Goal: Information Seeking & Learning: Compare options

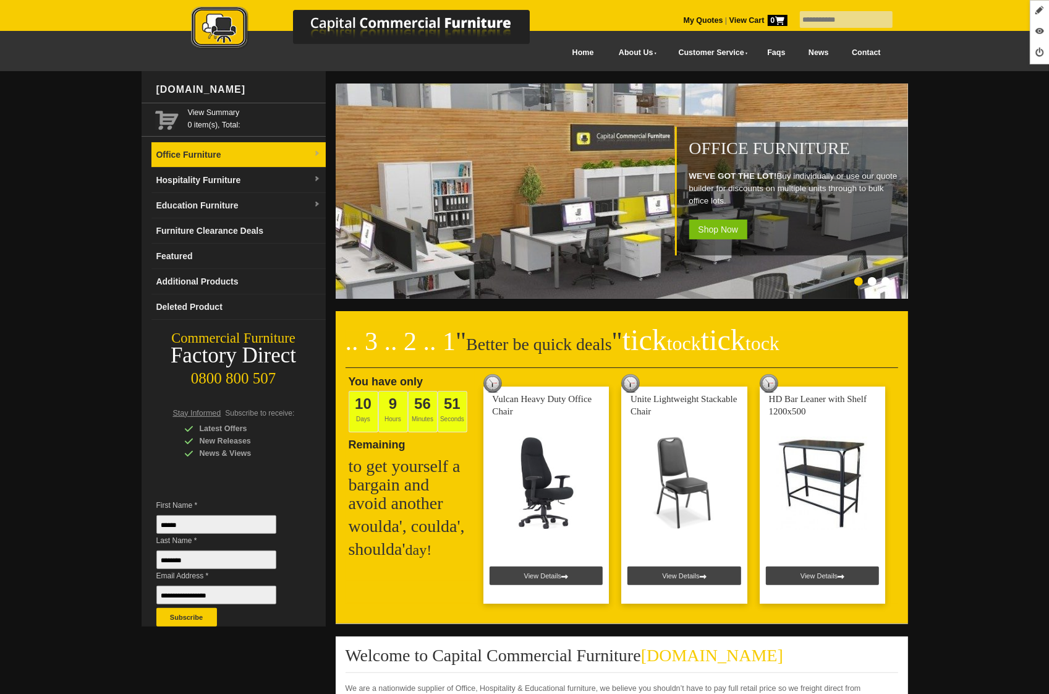
click at [258, 158] on link "Office Furniture" at bounding box center [239, 154] width 174 height 25
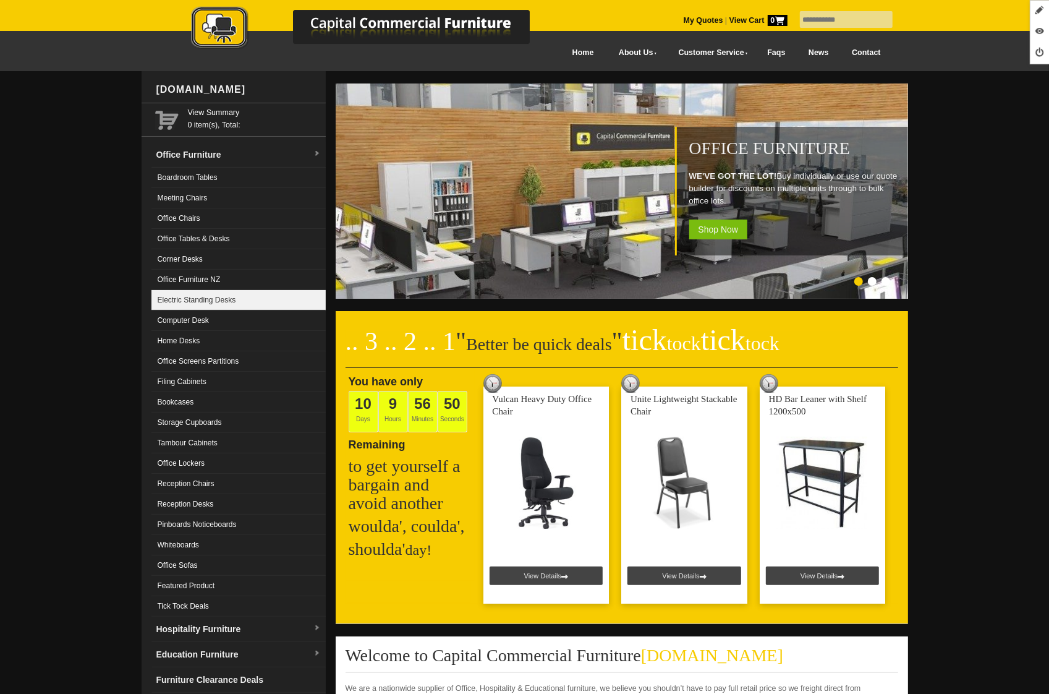
click at [226, 298] on link "Electric Standing Desks" at bounding box center [239, 300] width 174 height 20
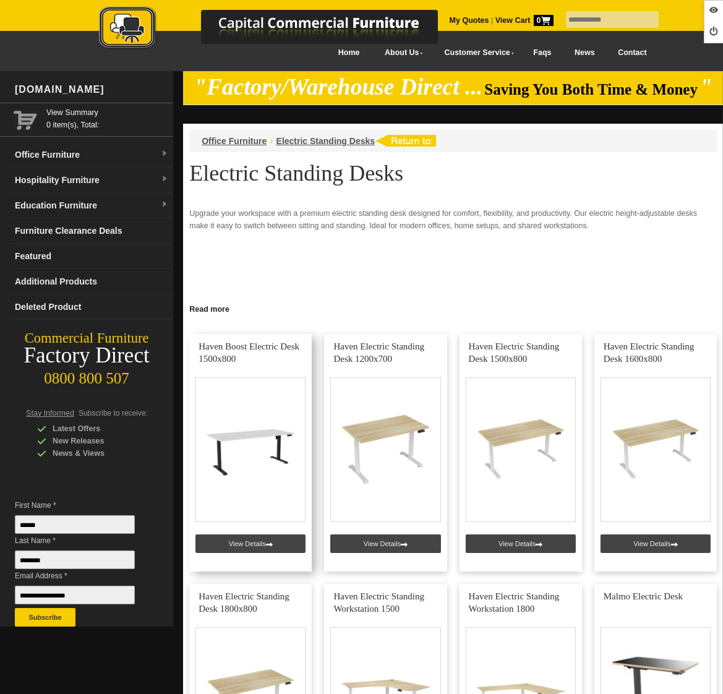
click at [249, 541] on link at bounding box center [250, 452] width 122 height 237
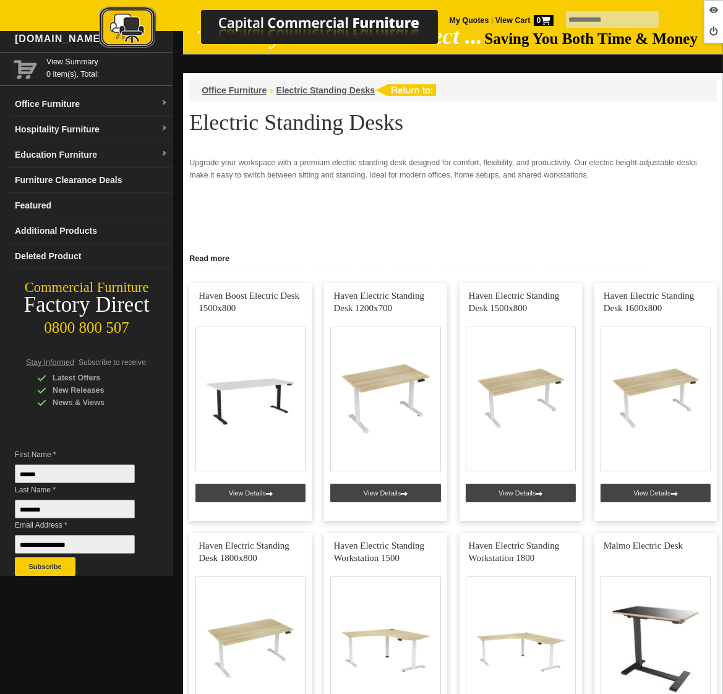
scroll to position [35, 0]
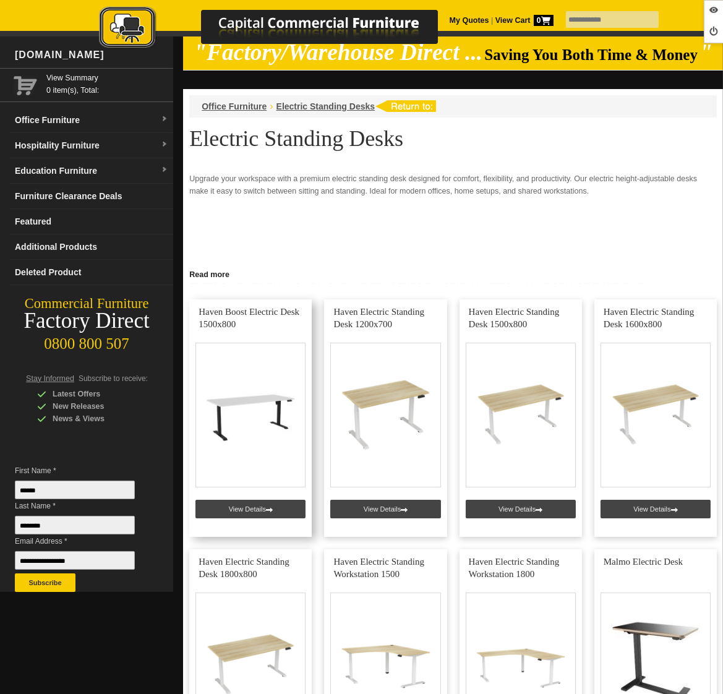
click at [236, 515] on link at bounding box center [250, 417] width 122 height 237
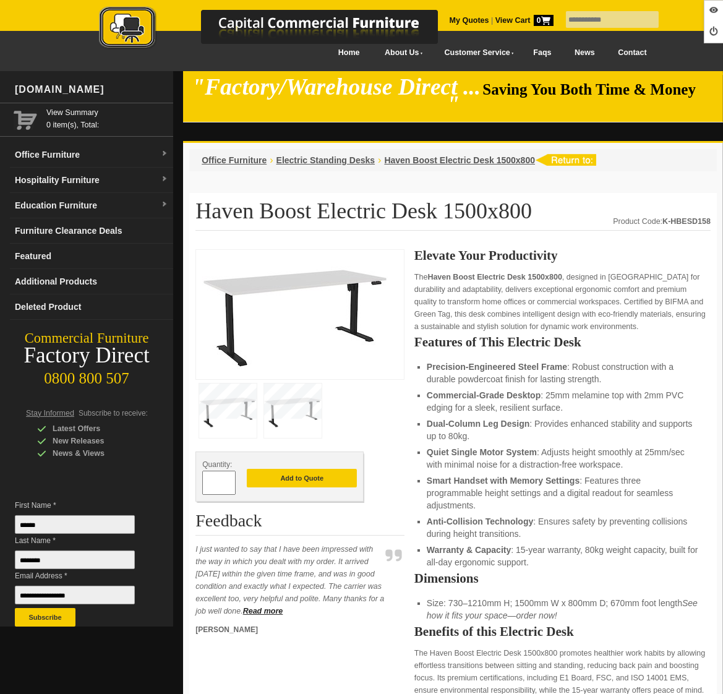
click at [279, 391] on img at bounding box center [293, 410] width 58 height 54
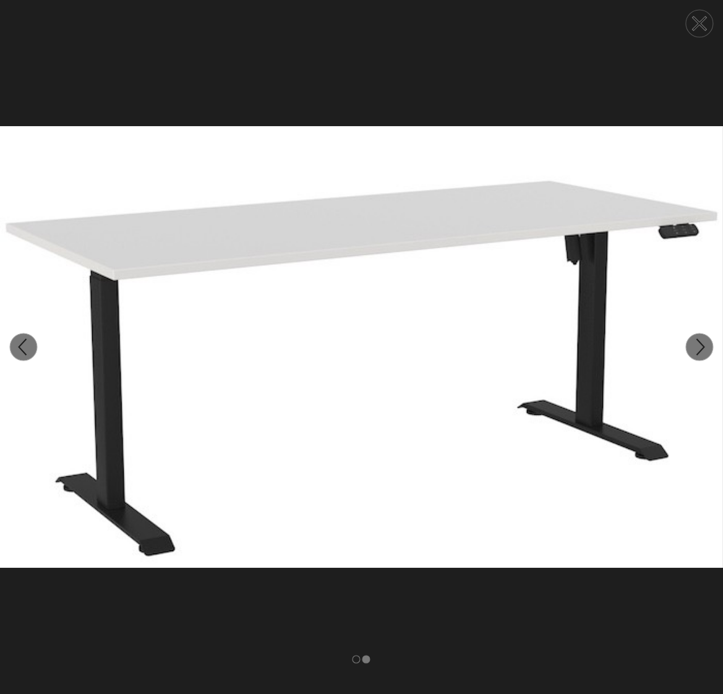
click at [291, 395] on img at bounding box center [361, 346] width 723 height 555
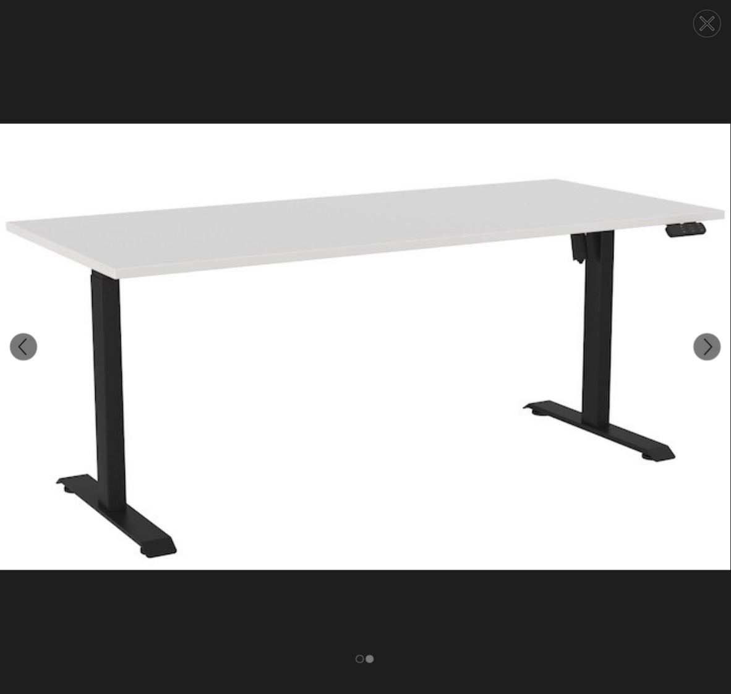
click at [291, 395] on img at bounding box center [365, 346] width 731 height 555
click at [717, 33] on circle at bounding box center [707, 23] width 27 height 27
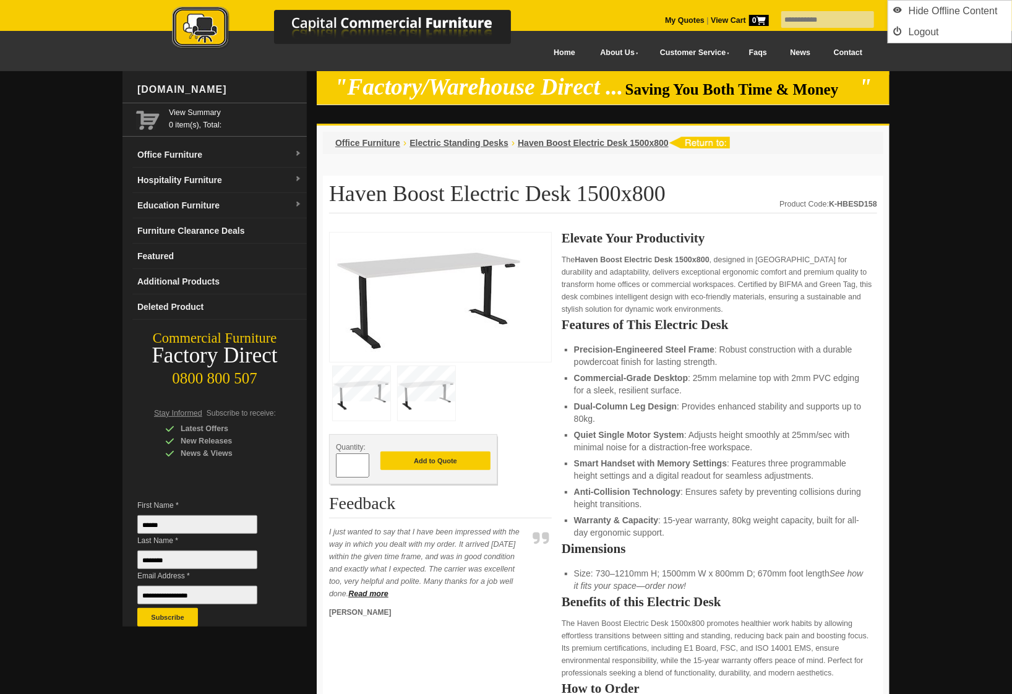
drag, startPoint x: 299, startPoint y: 396, endPoint x: 718, endPoint y: 0, distance: 576.6
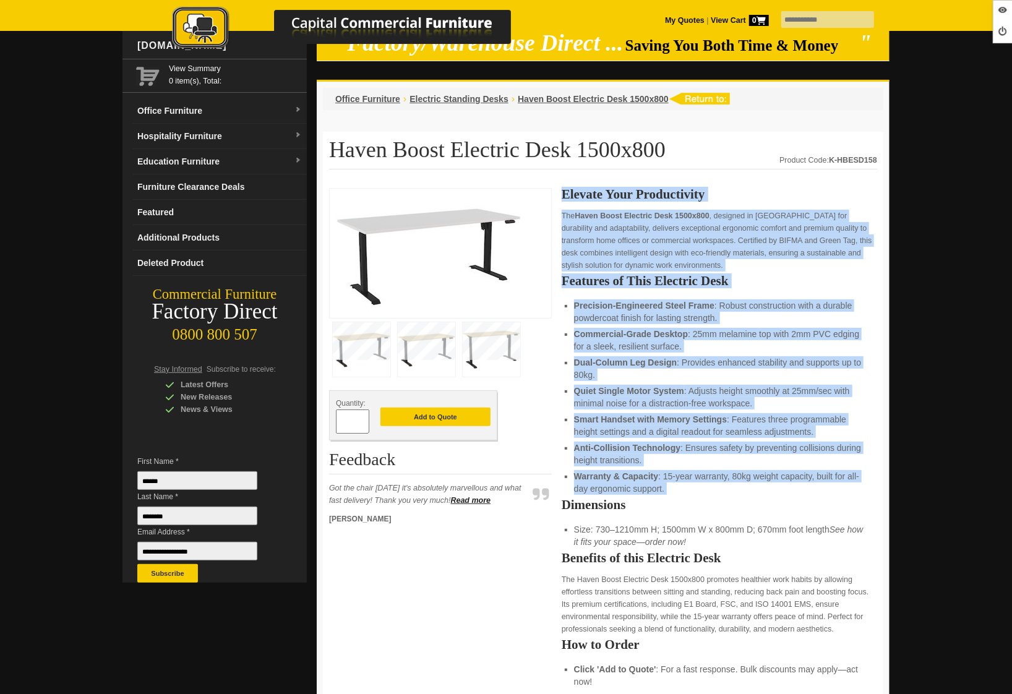
scroll to position [322, 0]
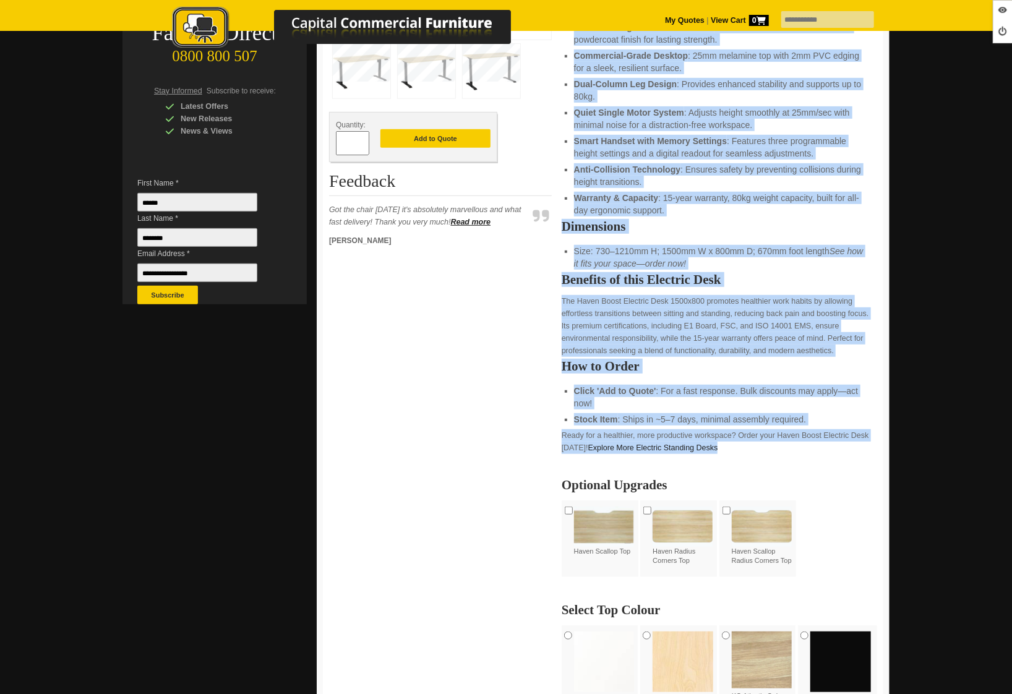
drag, startPoint x: 563, startPoint y: 239, endPoint x: 735, endPoint y: 442, distance: 265.5
click at [735, 442] on div "Elevate Your Productivity The Haven Boost Electric Desk 1500x800 , designed in …" at bounding box center [719, 418] width 315 height 1017
copy div "Elevate Your Productivity The Haven Boost Electric Desk 1500x800 , designed in …"
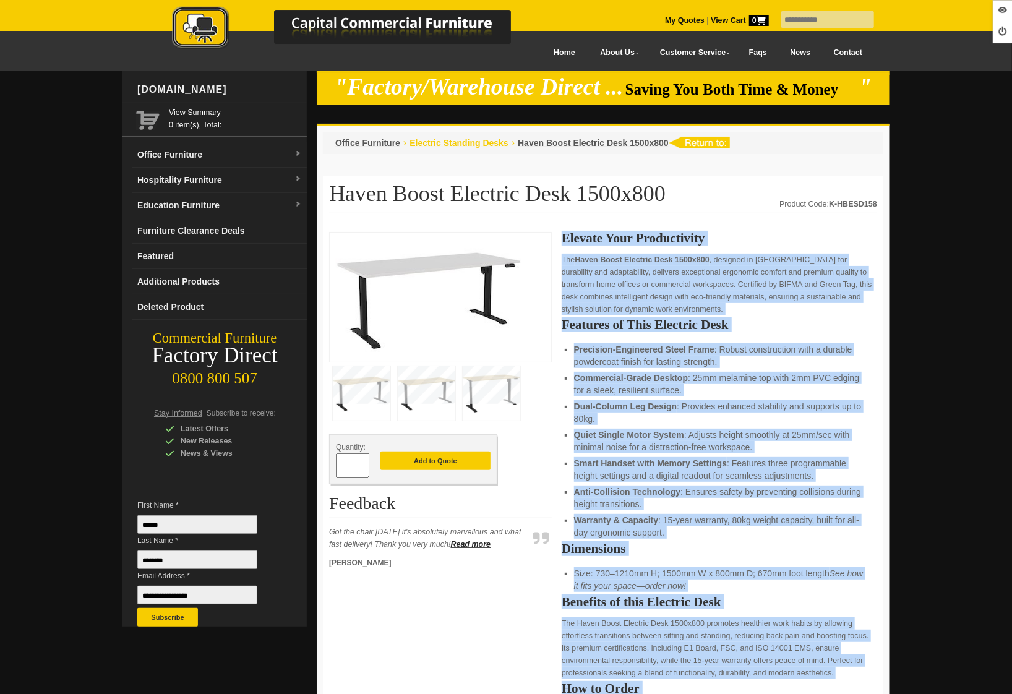
click at [454, 142] on span "Electric Standing Desks" at bounding box center [458, 143] width 99 height 10
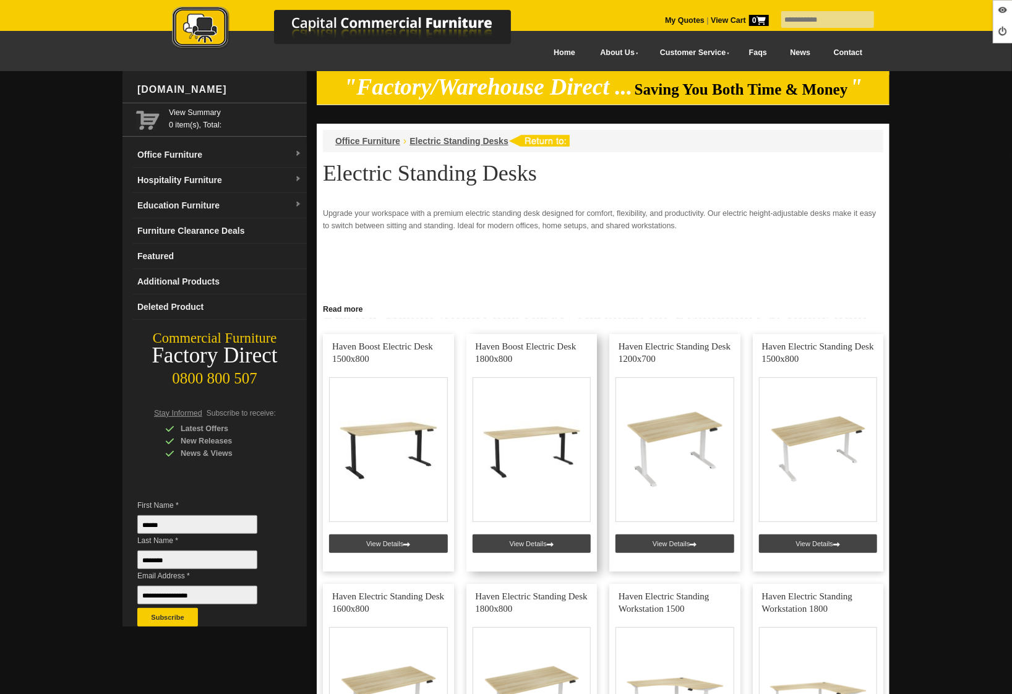
click at [538, 544] on link at bounding box center [531, 452] width 131 height 237
click at [377, 549] on link at bounding box center [388, 452] width 131 height 237
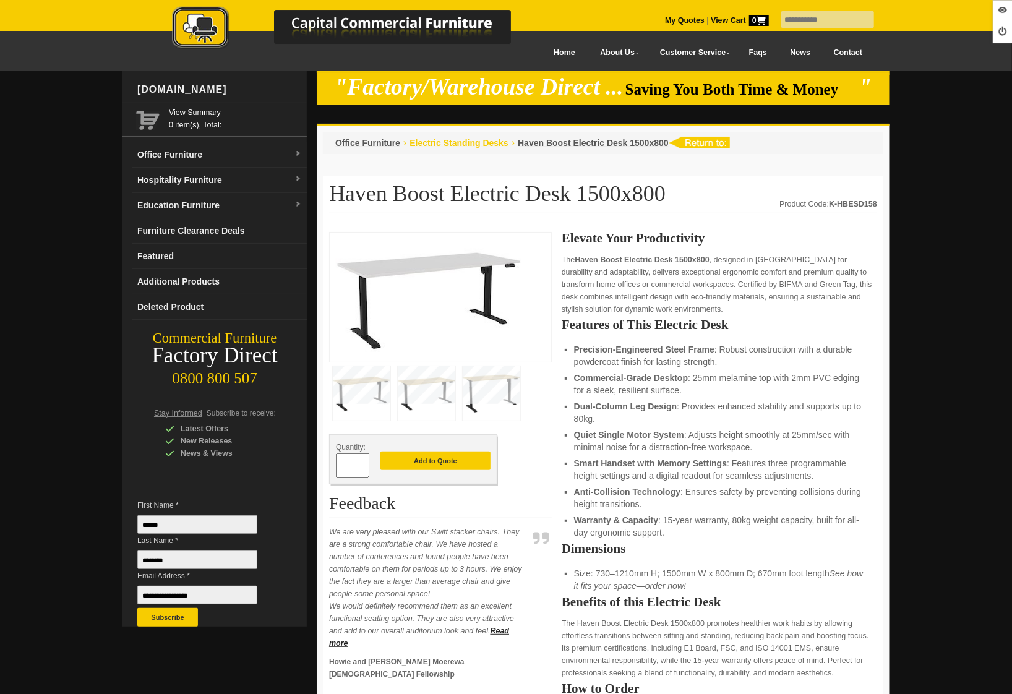
click at [451, 141] on span "Electric Standing Desks" at bounding box center [458, 143] width 99 height 10
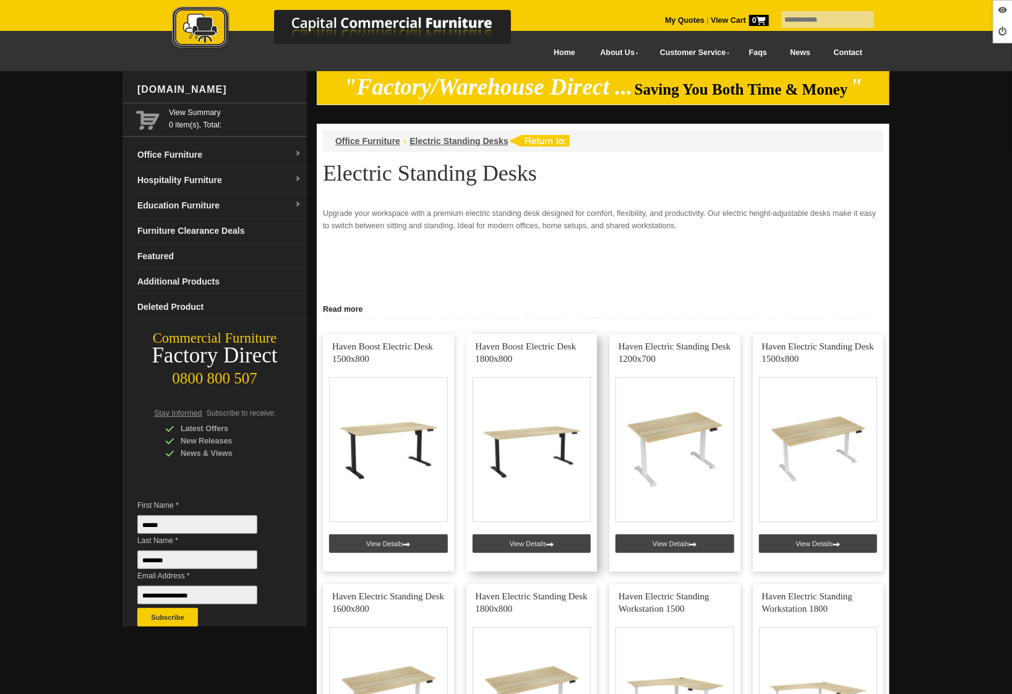
click at [525, 539] on link at bounding box center [531, 452] width 131 height 237
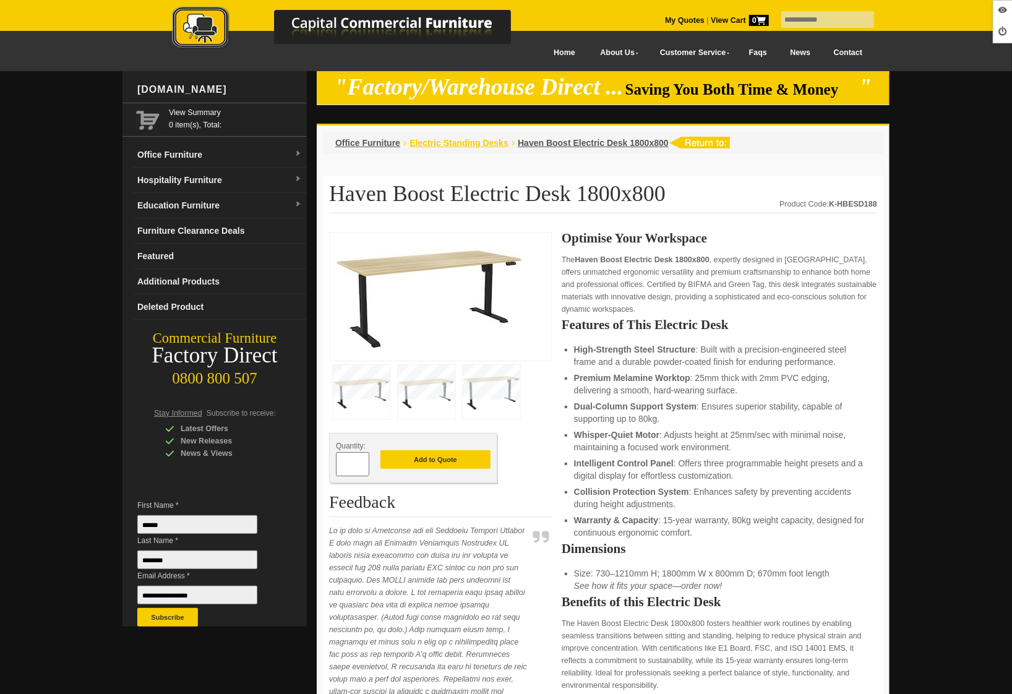
click at [475, 145] on span "Electric Standing Desks" at bounding box center [458, 143] width 99 height 10
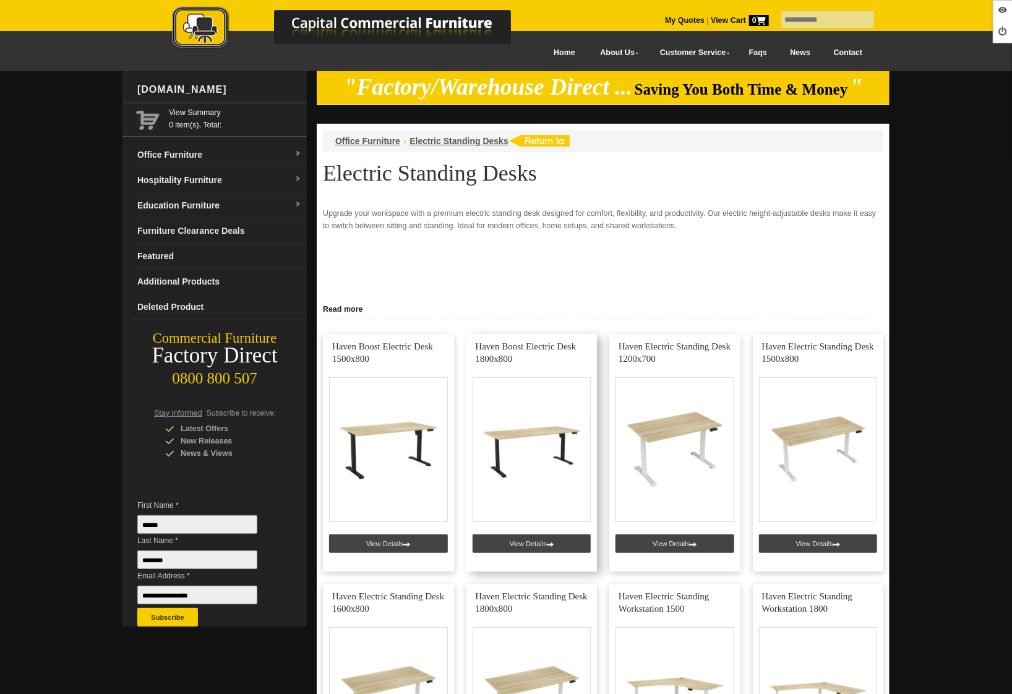
click at [525, 536] on link at bounding box center [531, 452] width 131 height 237
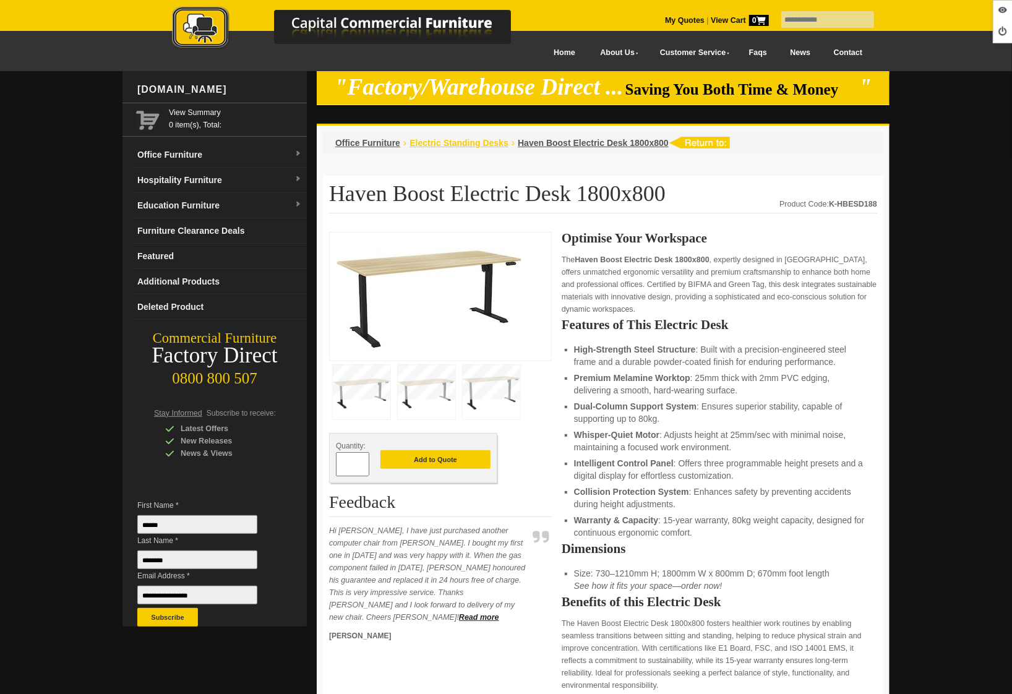
click at [474, 139] on span "Electric Standing Desks" at bounding box center [458, 143] width 99 height 10
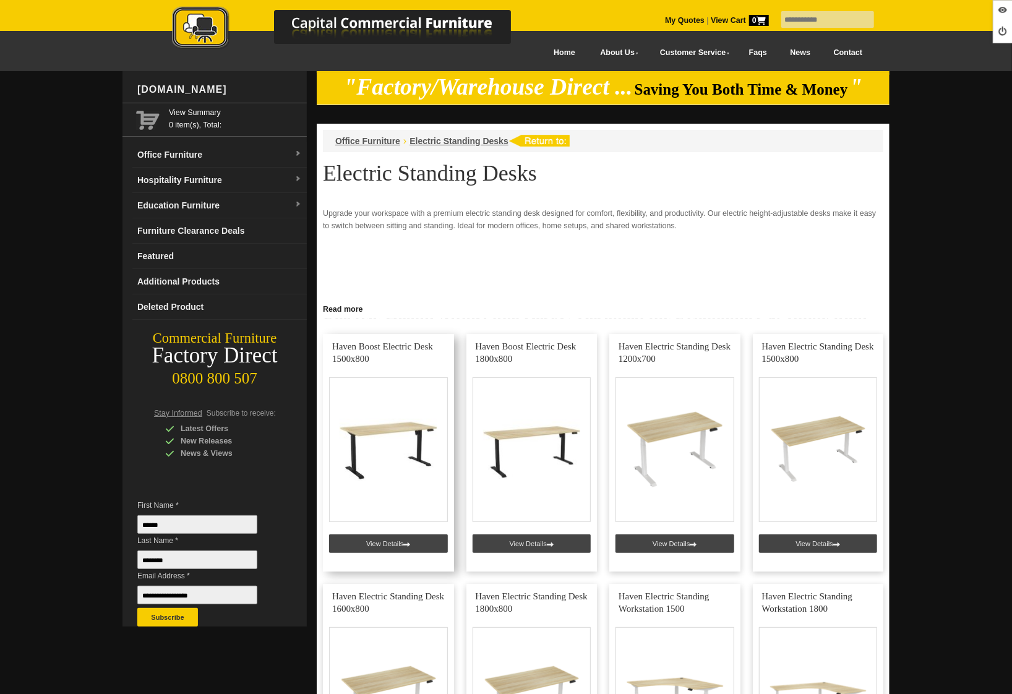
click at [408, 539] on link at bounding box center [388, 452] width 131 height 237
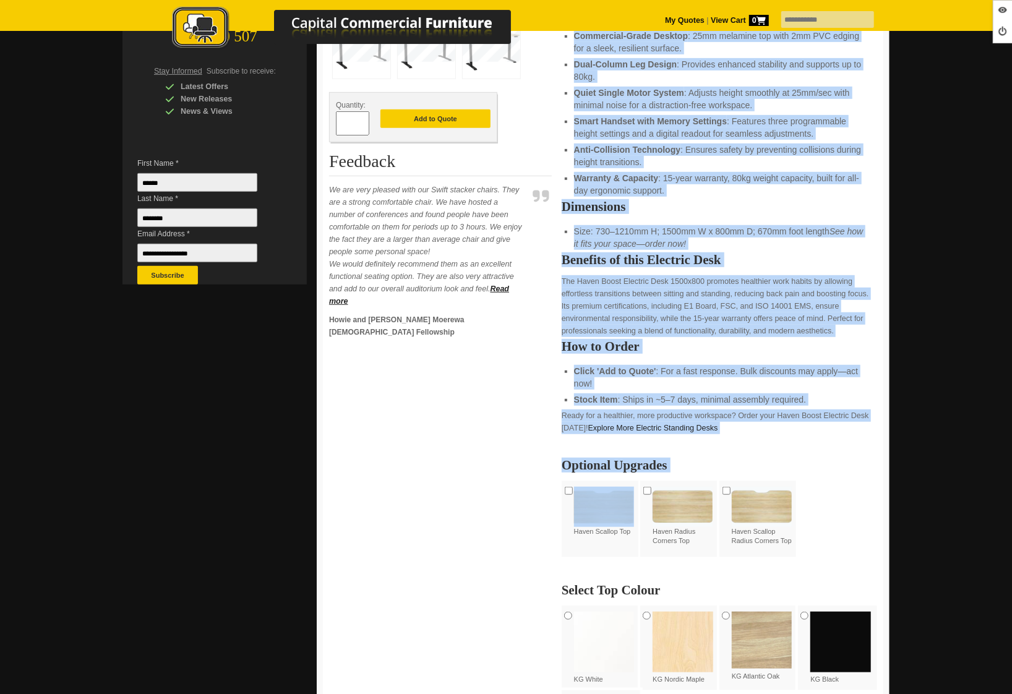
scroll to position [382, 0]
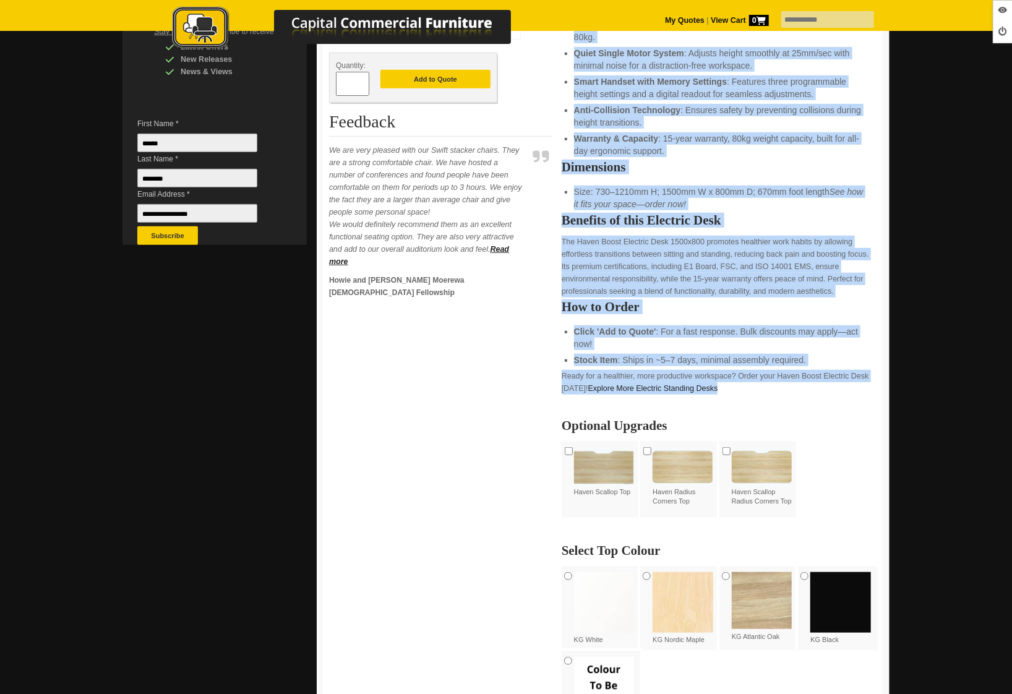
drag, startPoint x: 563, startPoint y: 215, endPoint x: 726, endPoint y: 384, distance: 235.3
click at [726, 384] on div "Elevate Your Productivity The Haven Boost Electric Desk 1500x800 , designed in …" at bounding box center [719, 358] width 315 height 1017
copy div "Elevate Your Productivity The Haven Boost Electric Desk 1500x800 , designed in …"
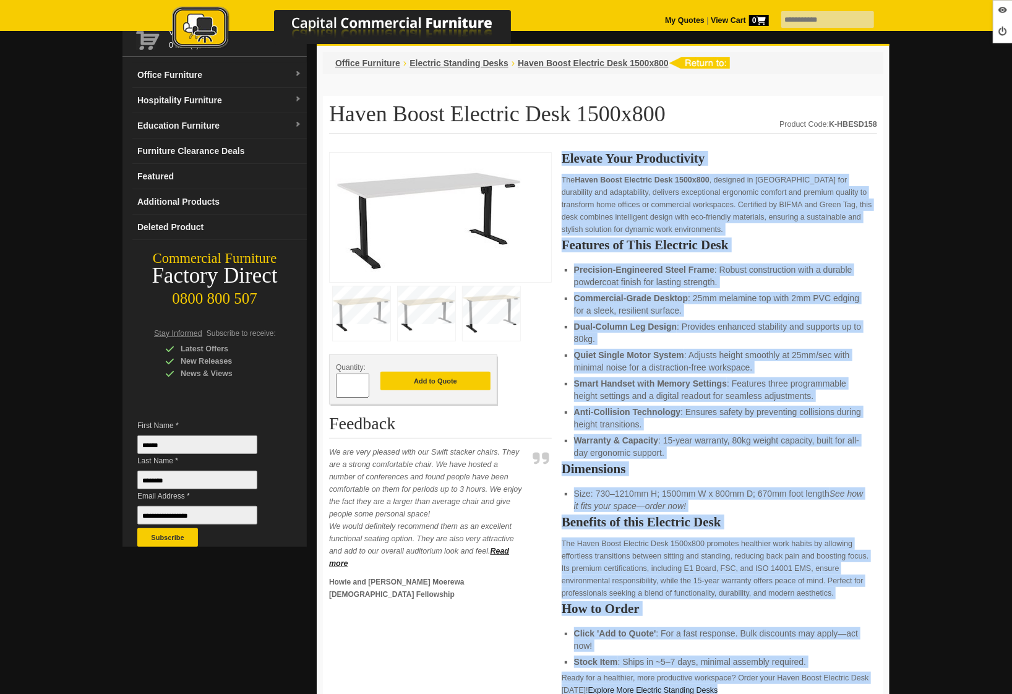
scroll to position [0, 0]
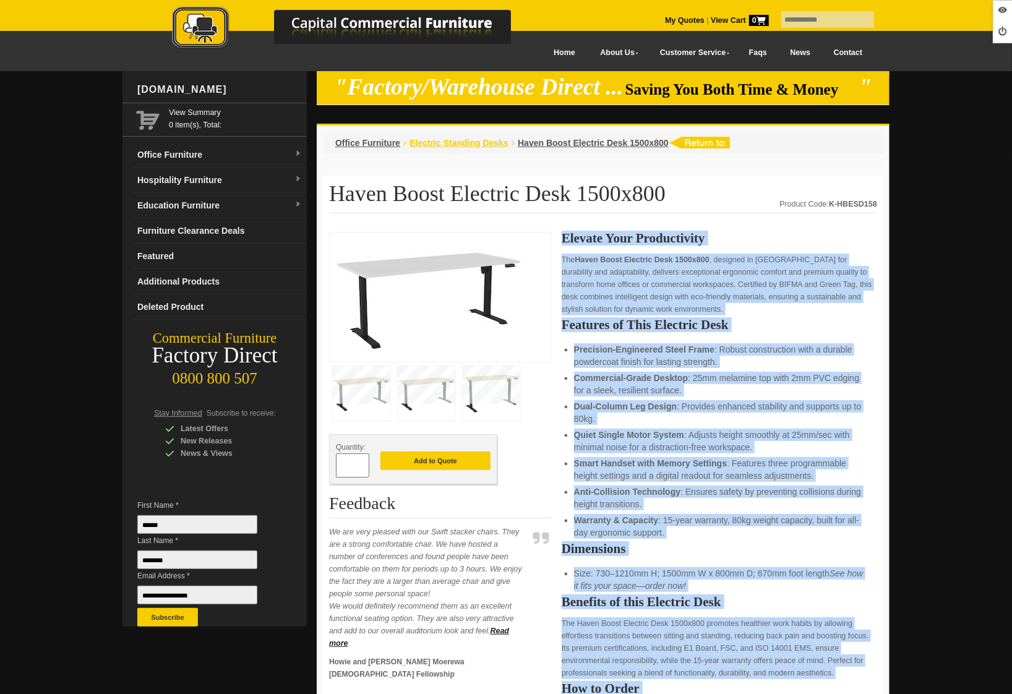
click at [448, 144] on span "Electric Standing Desks" at bounding box center [458, 143] width 99 height 10
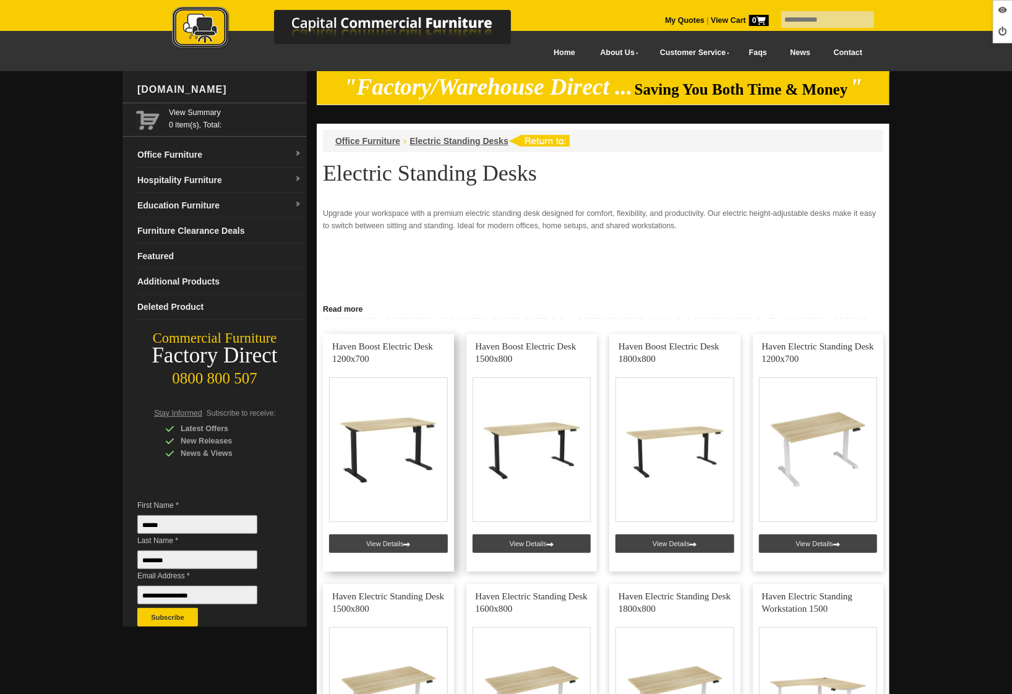
click at [384, 545] on link at bounding box center [388, 452] width 131 height 237
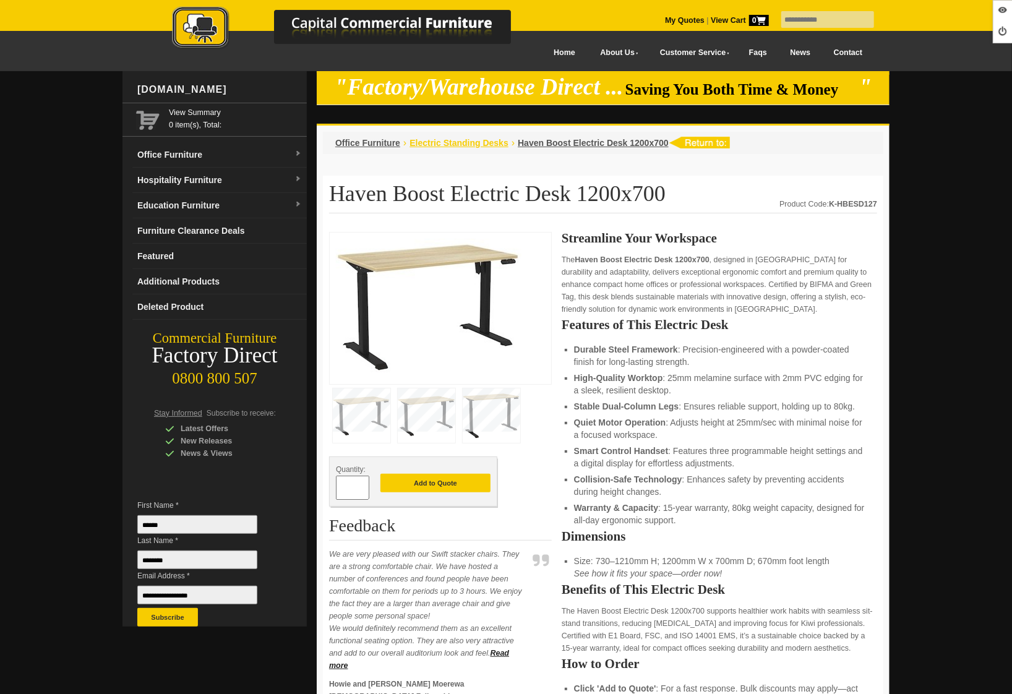
click at [444, 139] on span "Electric Standing Desks" at bounding box center [458, 143] width 99 height 10
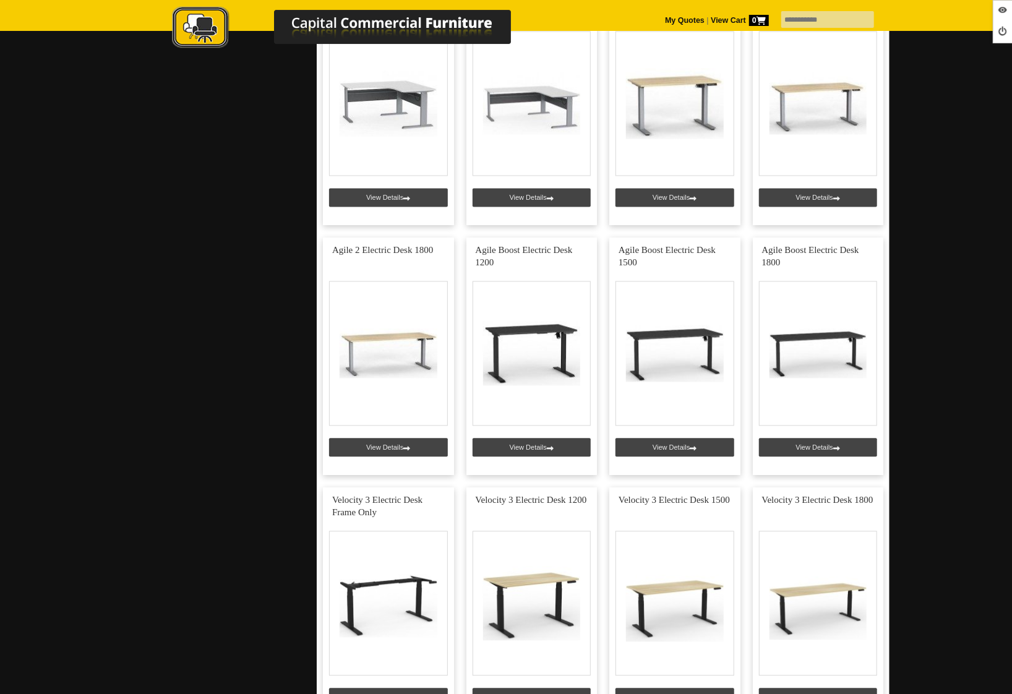
scroll to position [1346, 0]
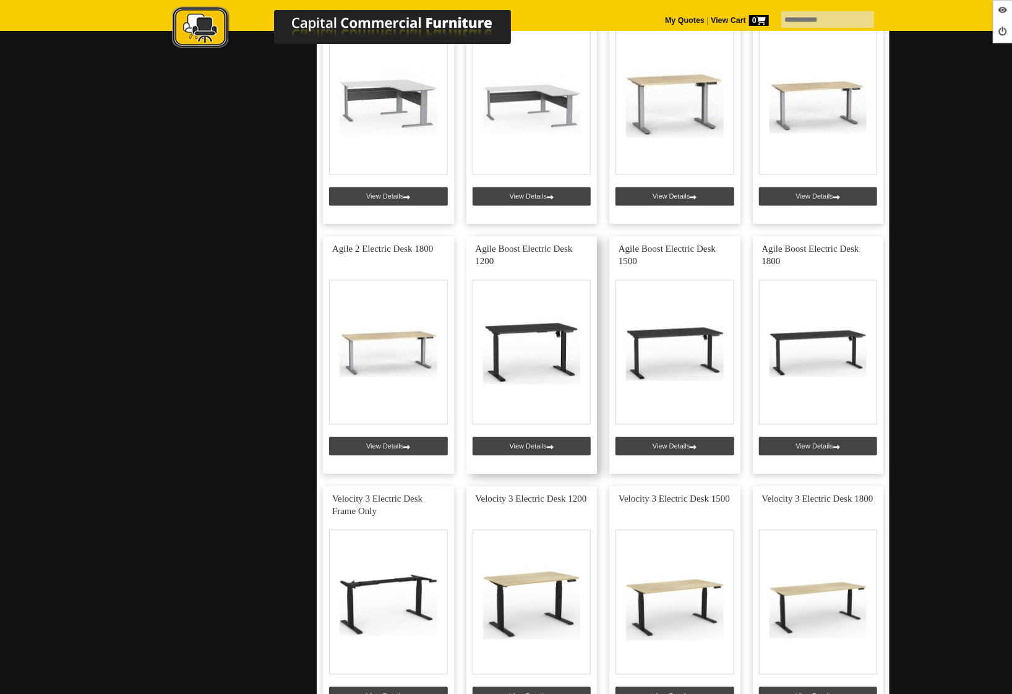
click at [544, 448] on link at bounding box center [531, 355] width 131 height 237
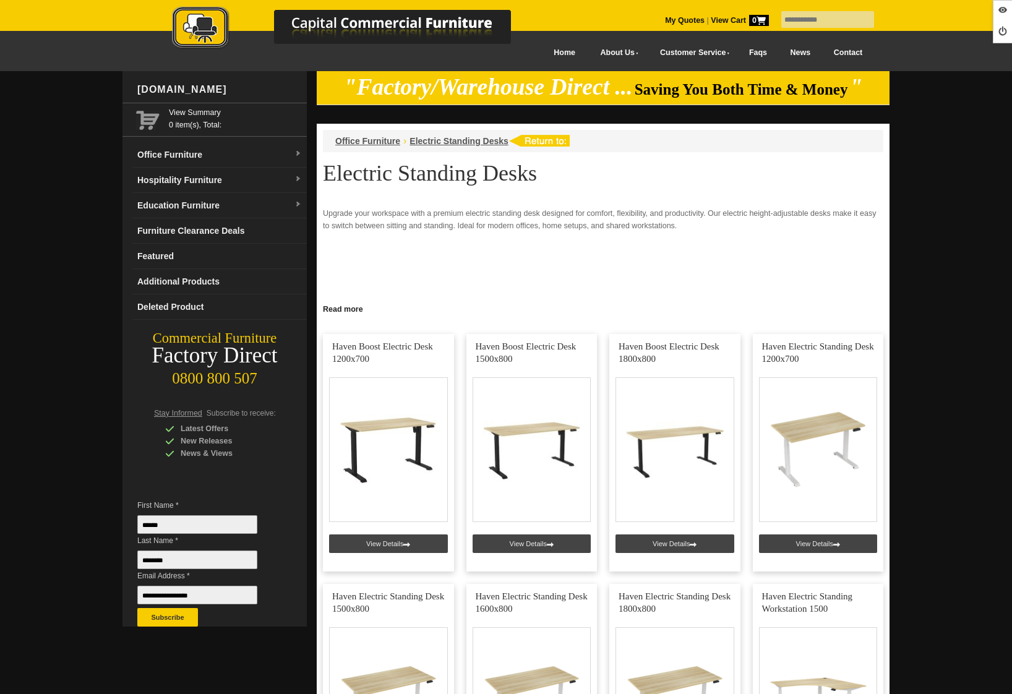
scroll to position [1346, 0]
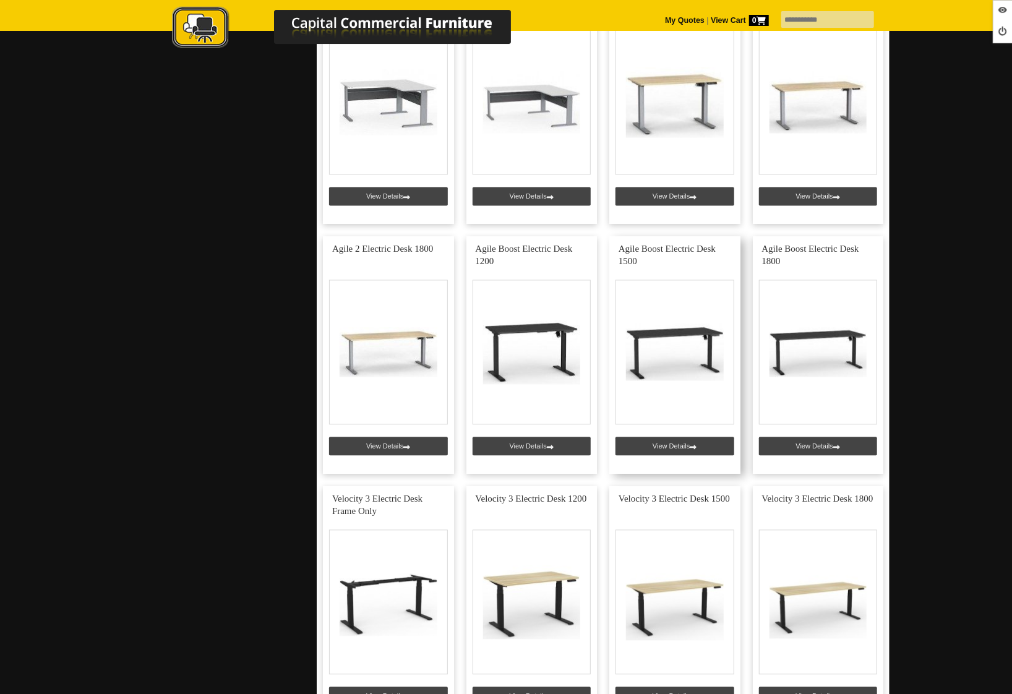
click at [670, 443] on link at bounding box center [674, 355] width 131 height 237
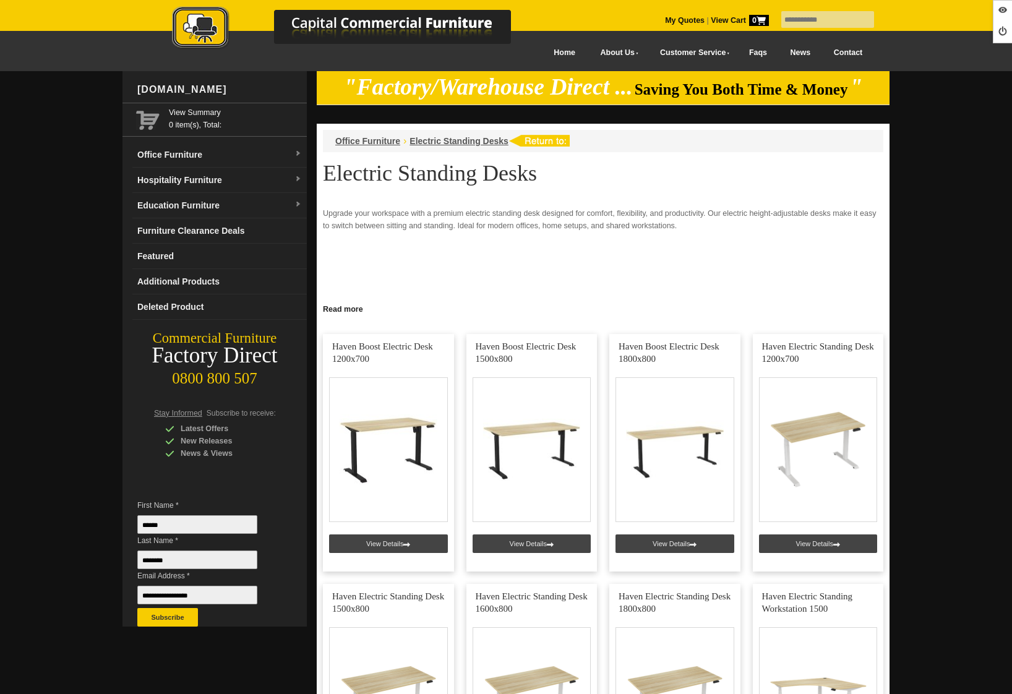
scroll to position [1346, 0]
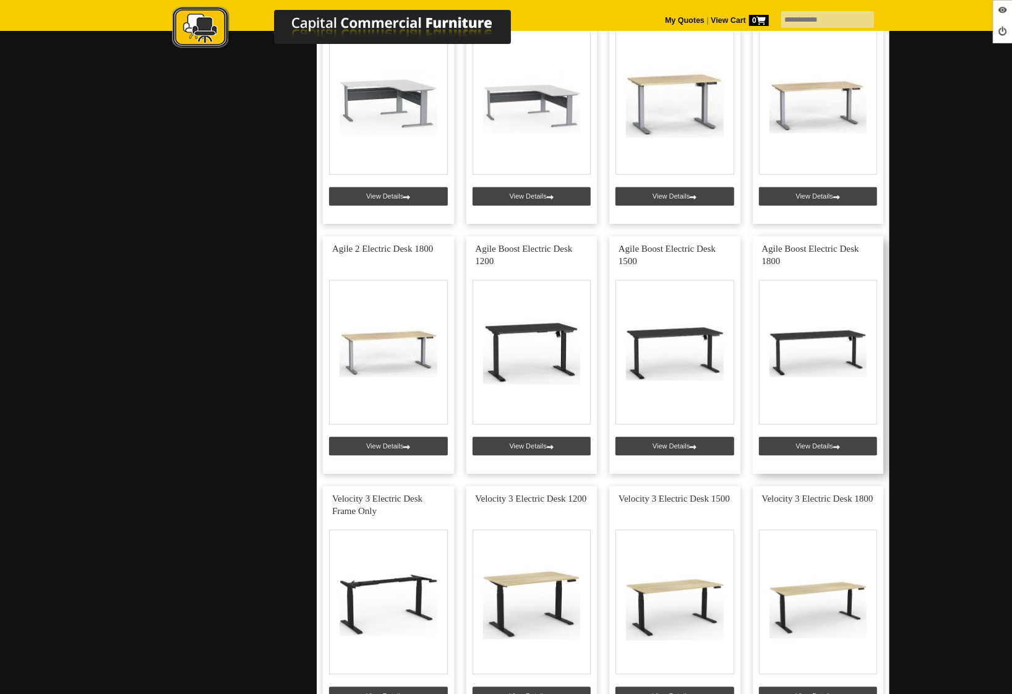
click at [792, 445] on link at bounding box center [818, 355] width 131 height 237
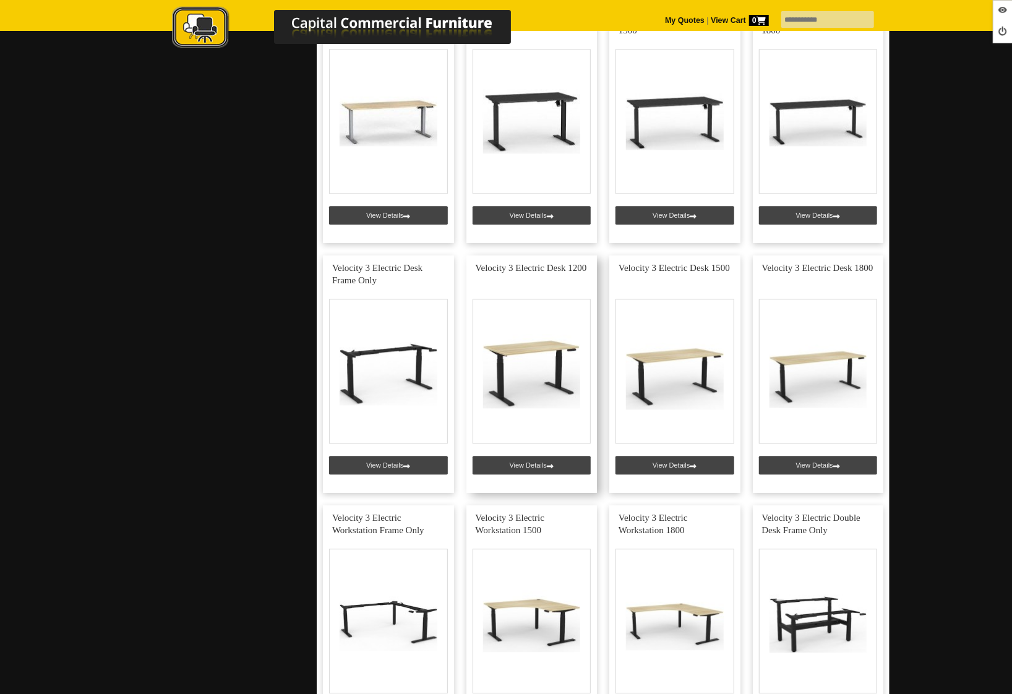
scroll to position [1514, 0]
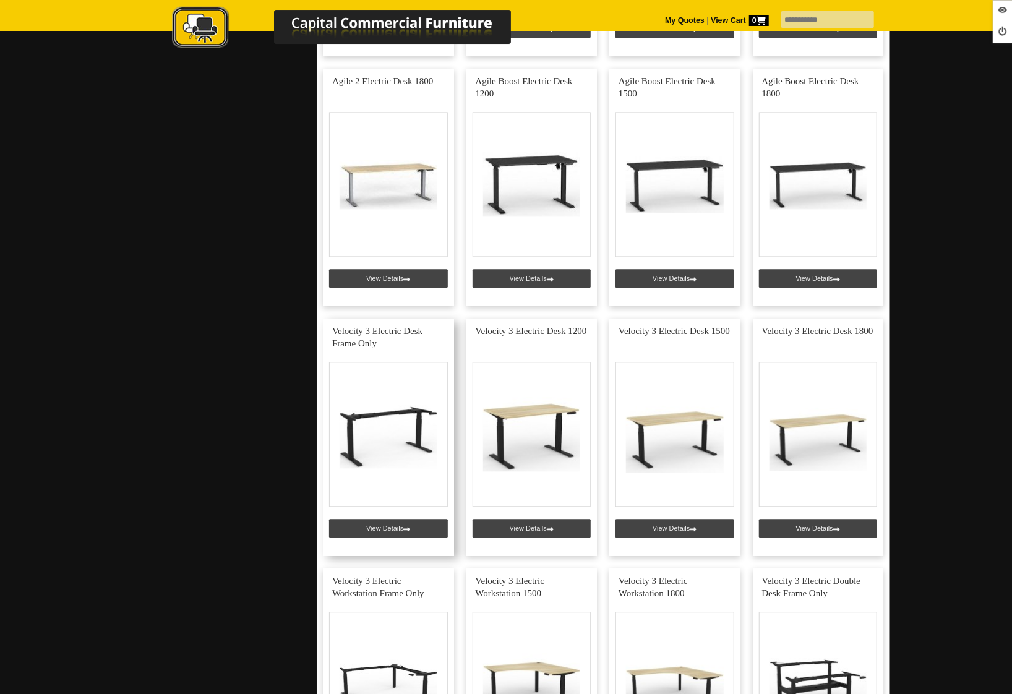
click at [379, 531] on link at bounding box center [388, 436] width 131 height 237
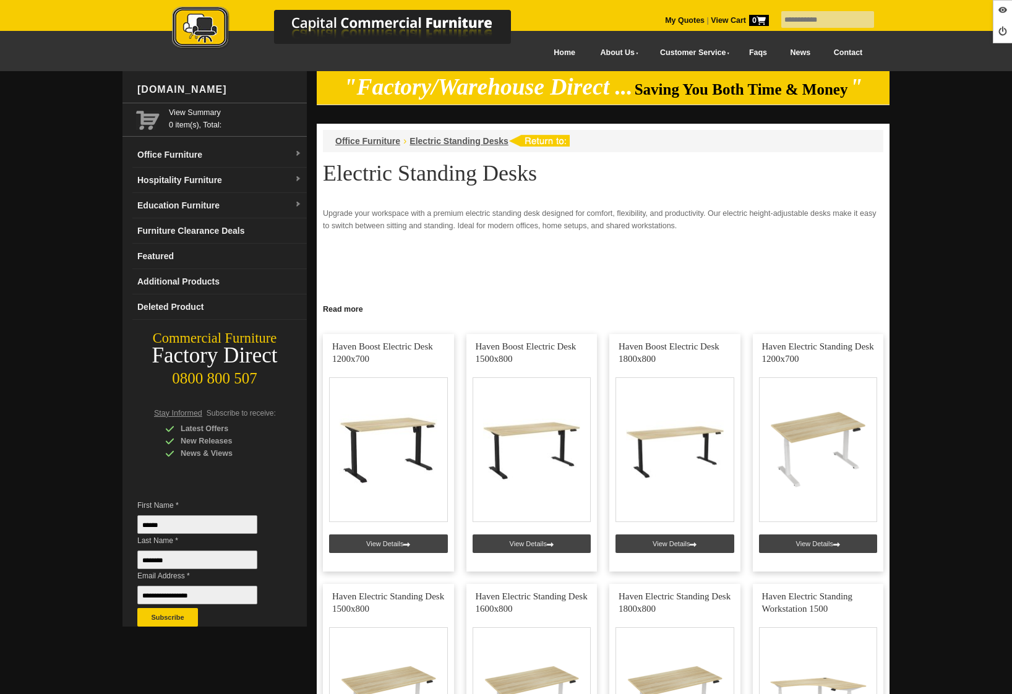
scroll to position [1514, 0]
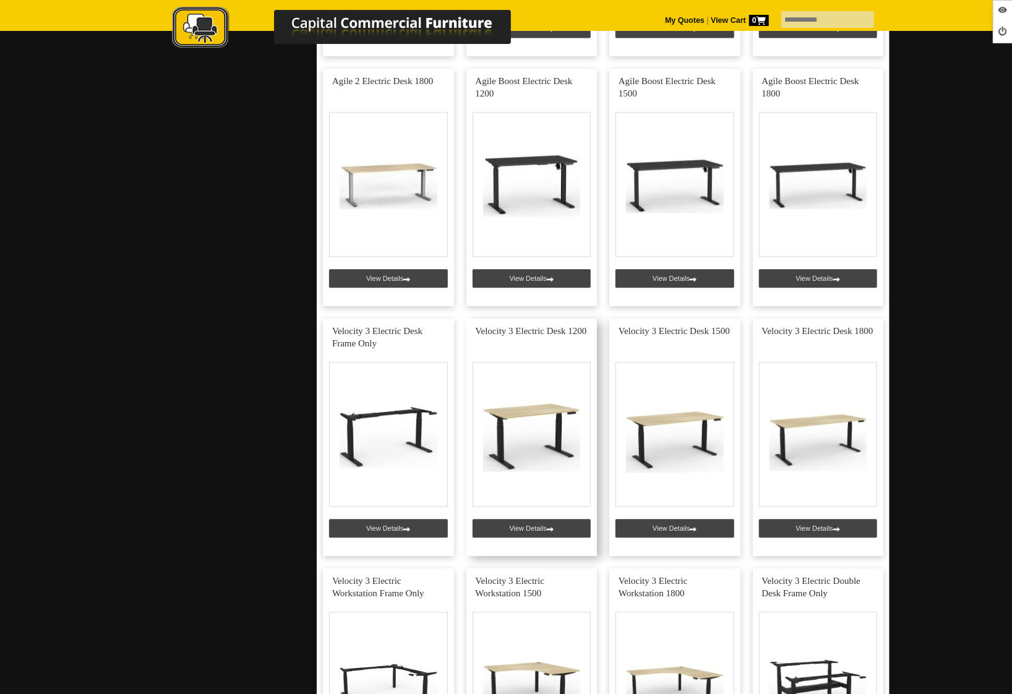
click at [555, 528] on link at bounding box center [531, 436] width 131 height 237
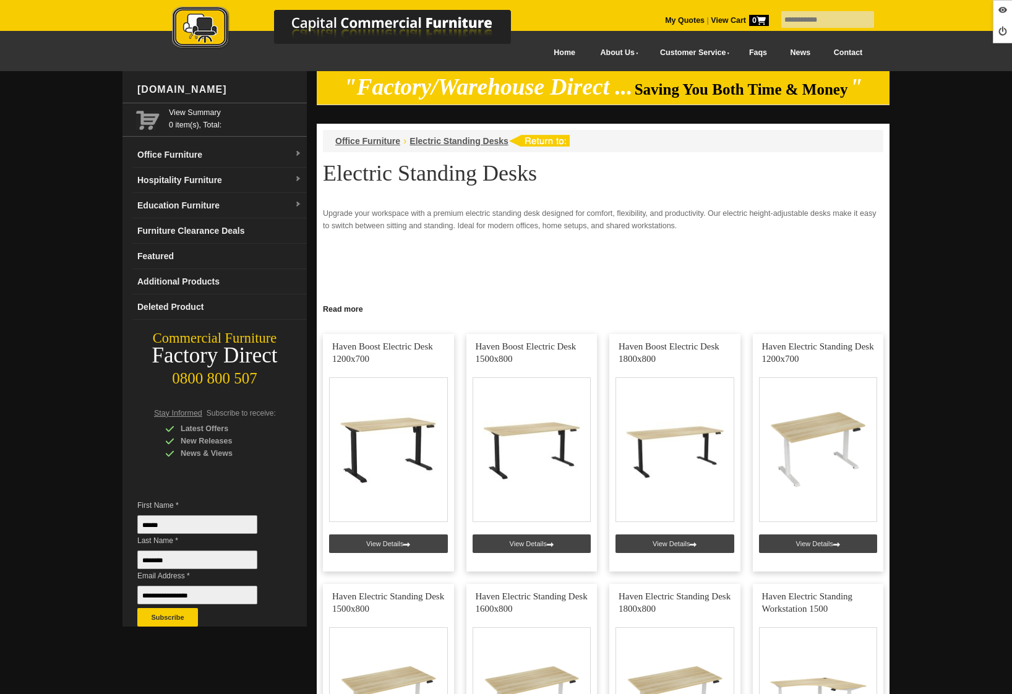
scroll to position [1514, 0]
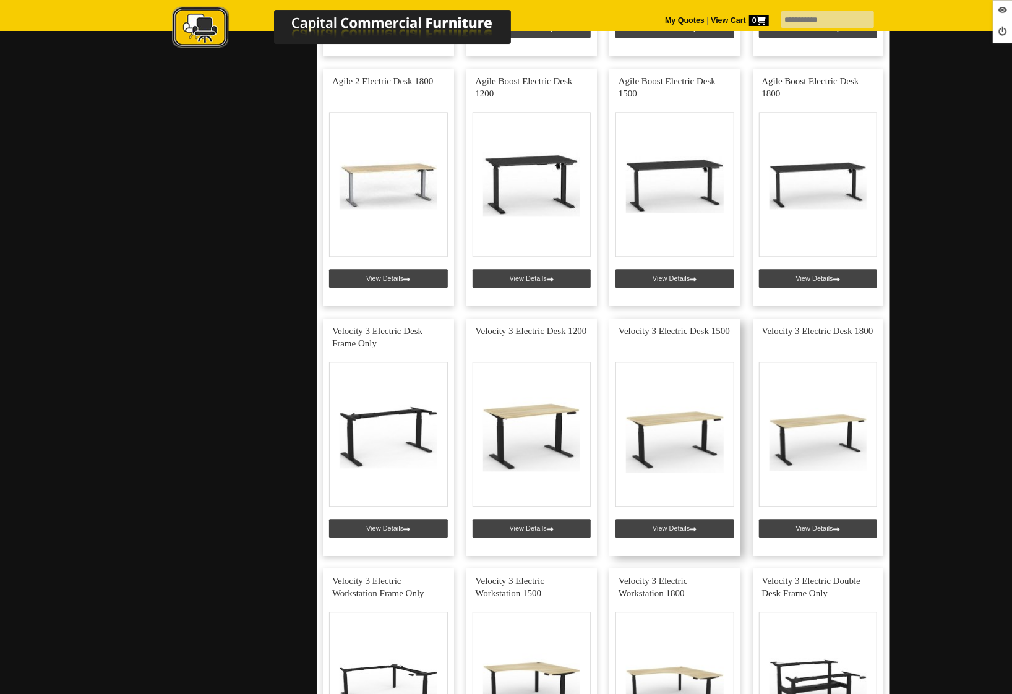
click at [669, 523] on link at bounding box center [674, 436] width 131 height 237
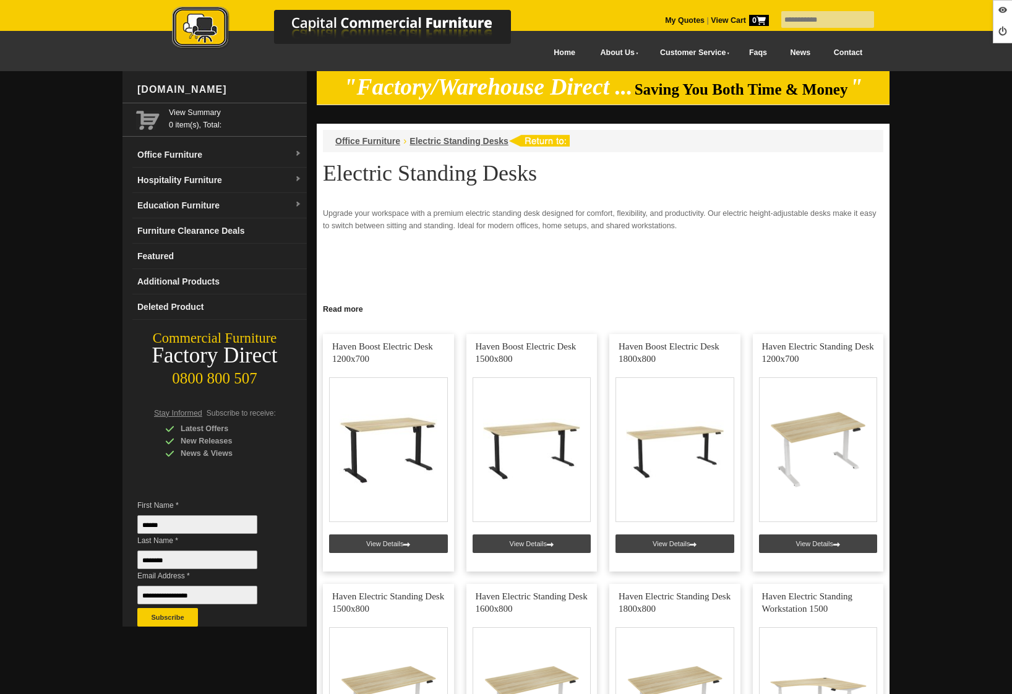
scroll to position [1514, 0]
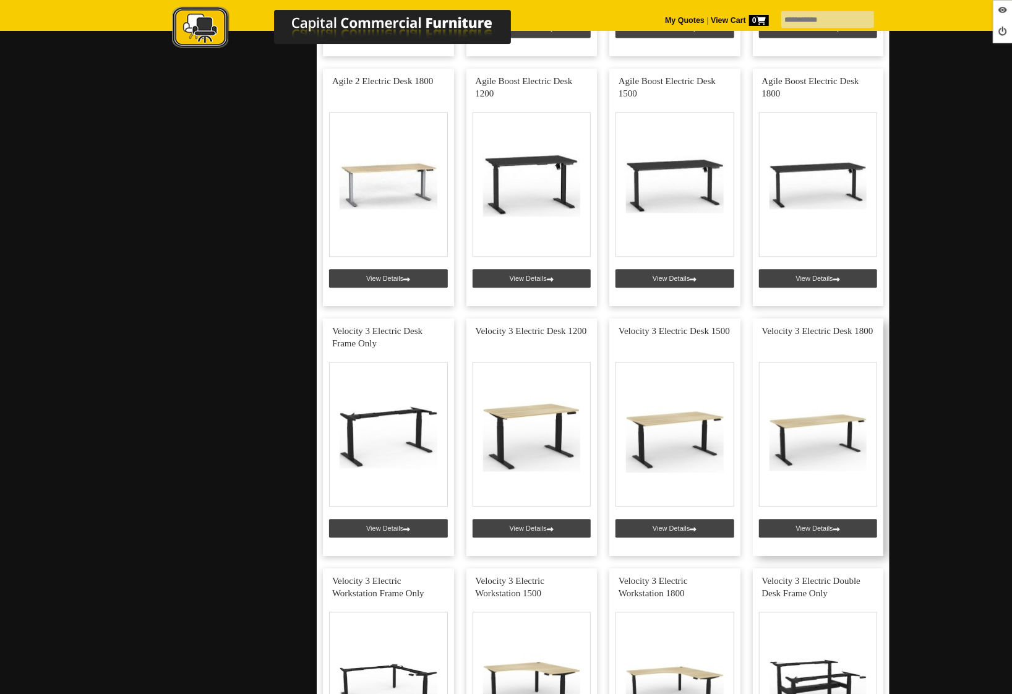
click at [805, 523] on link at bounding box center [818, 436] width 131 height 237
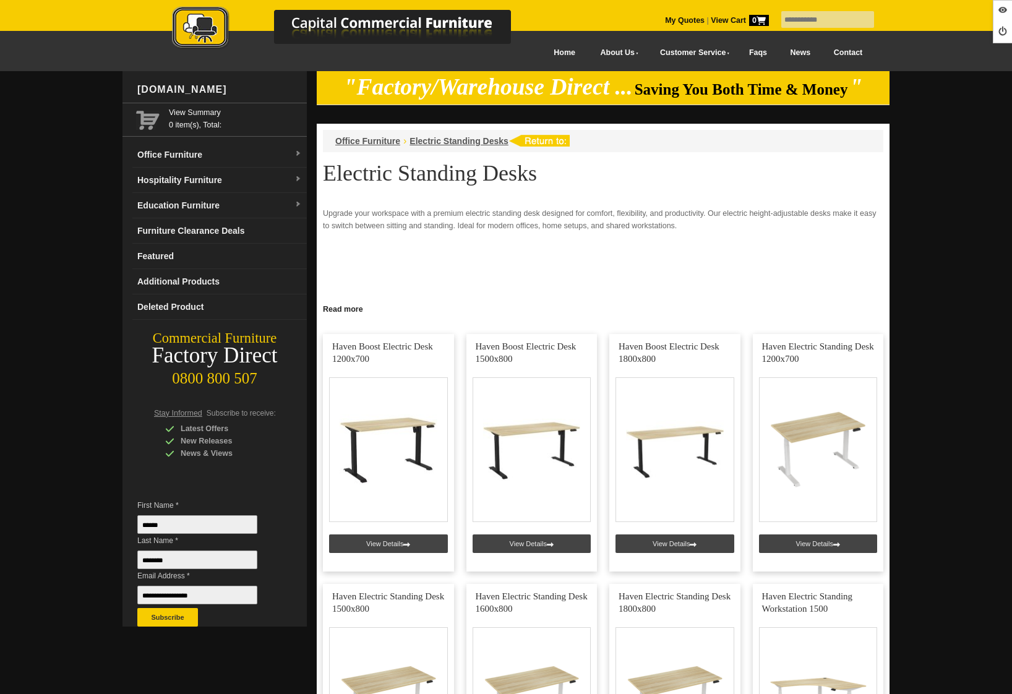
scroll to position [1691, 0]
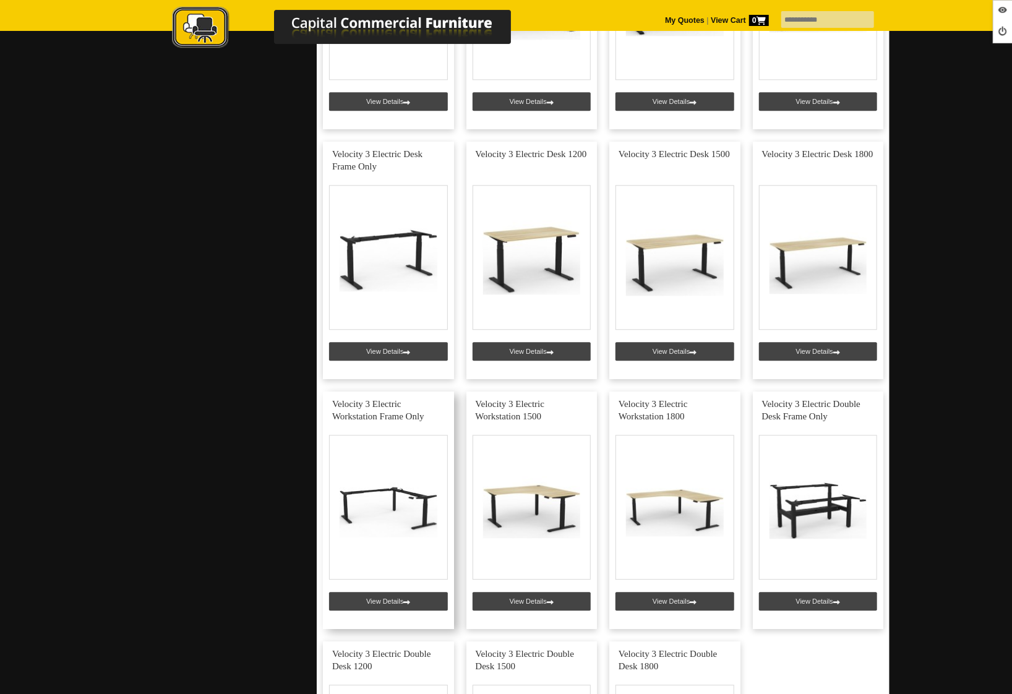
click at [379, 599] on link at bounding box center [388, 509] width 131 height 237
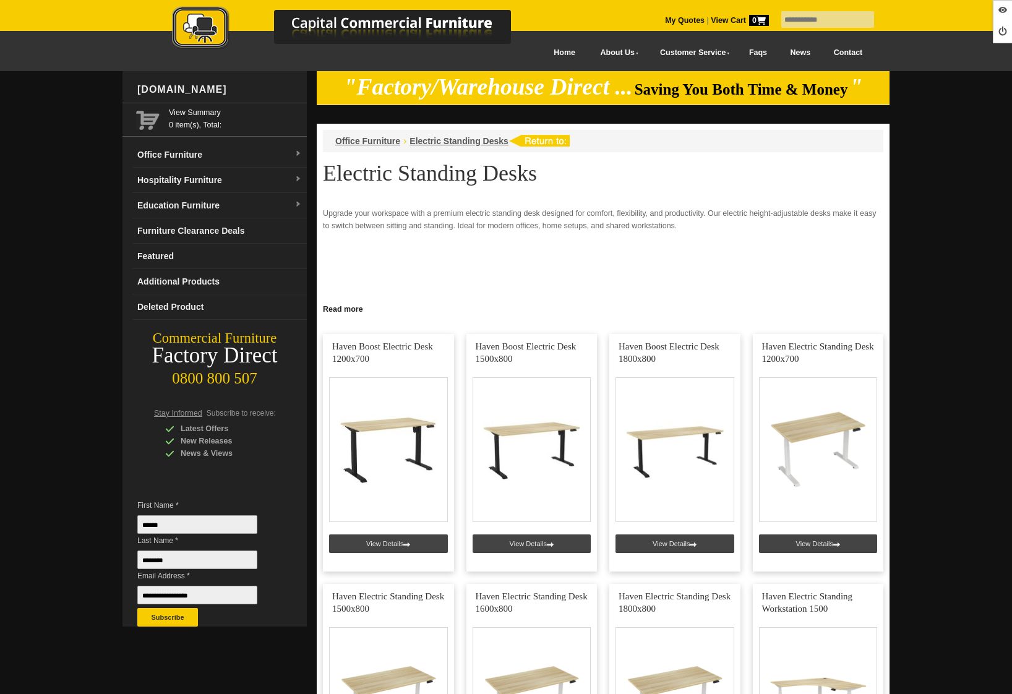
scroll to position [1691, 0]
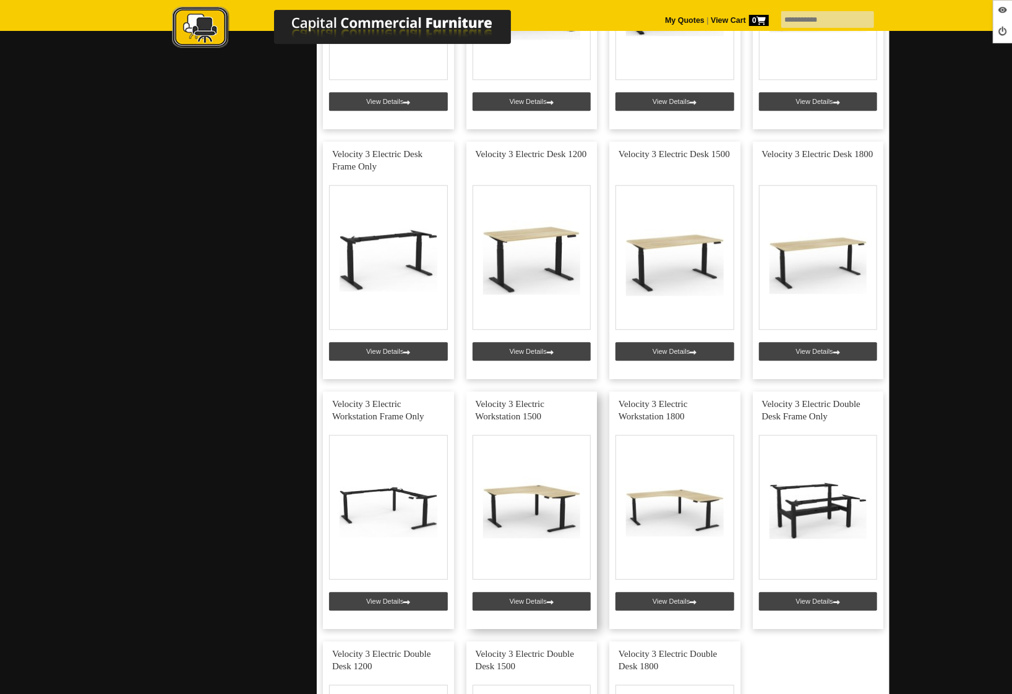
click at [557, 596] on link at bounding box center [531, 509] width 131 height 237
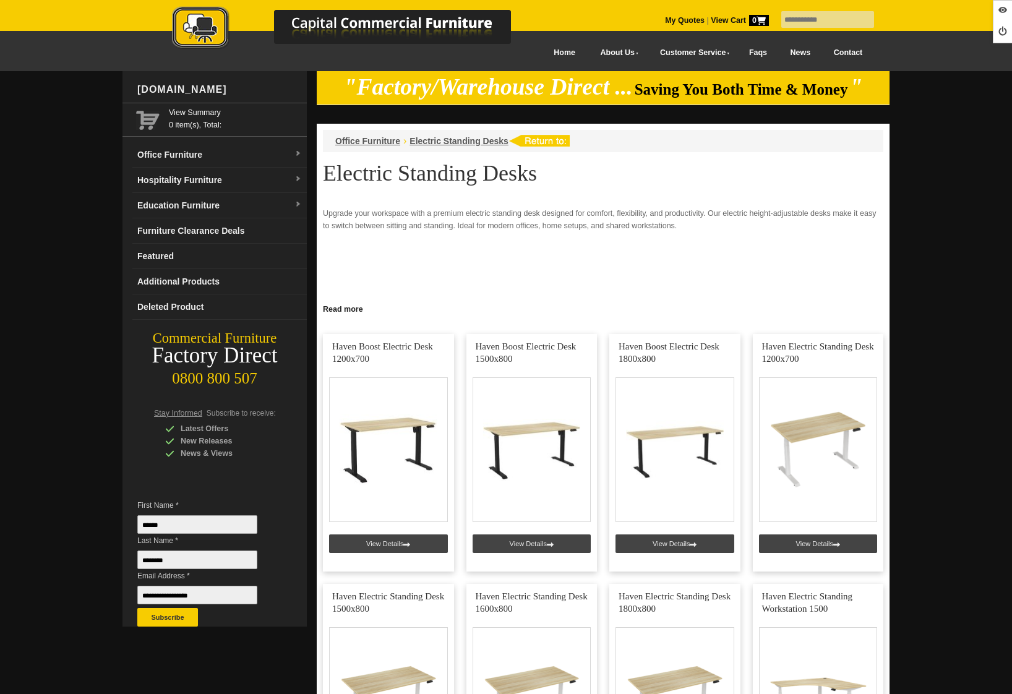
scroll to position [1691, 0]
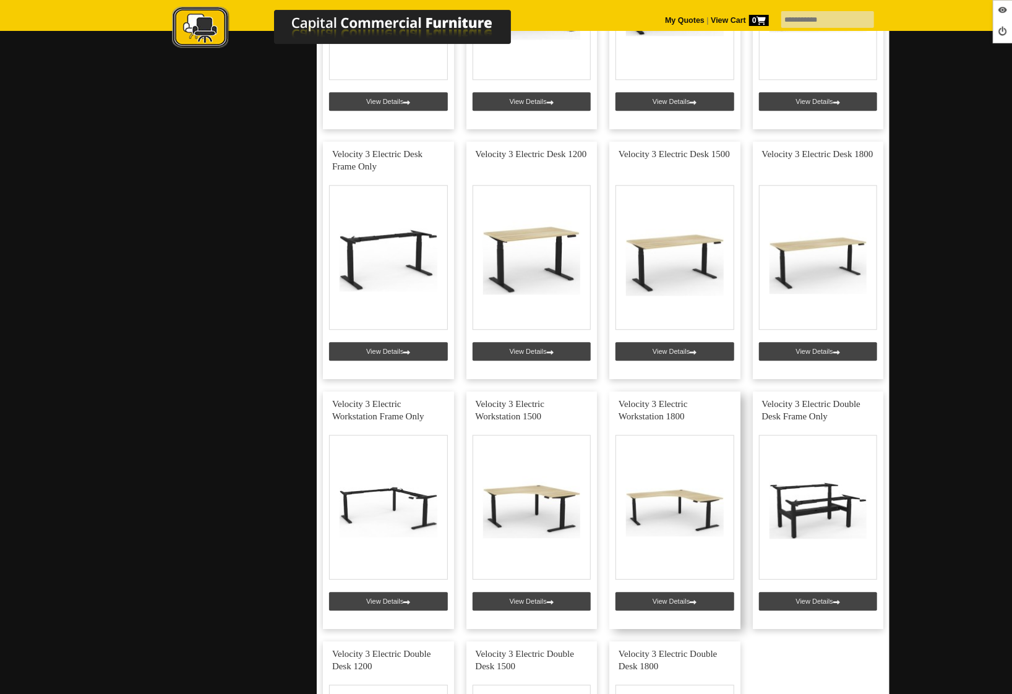
click at [680, 603] on link at bounding box center [674, 509] width 131 height 237
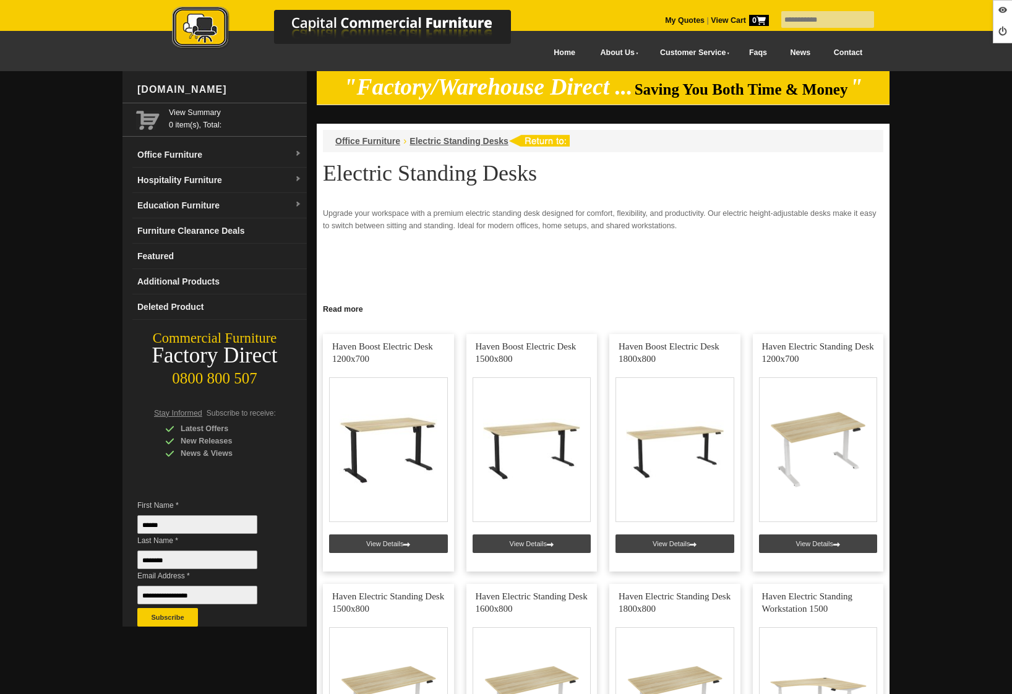
scroll to position [1691, 0]
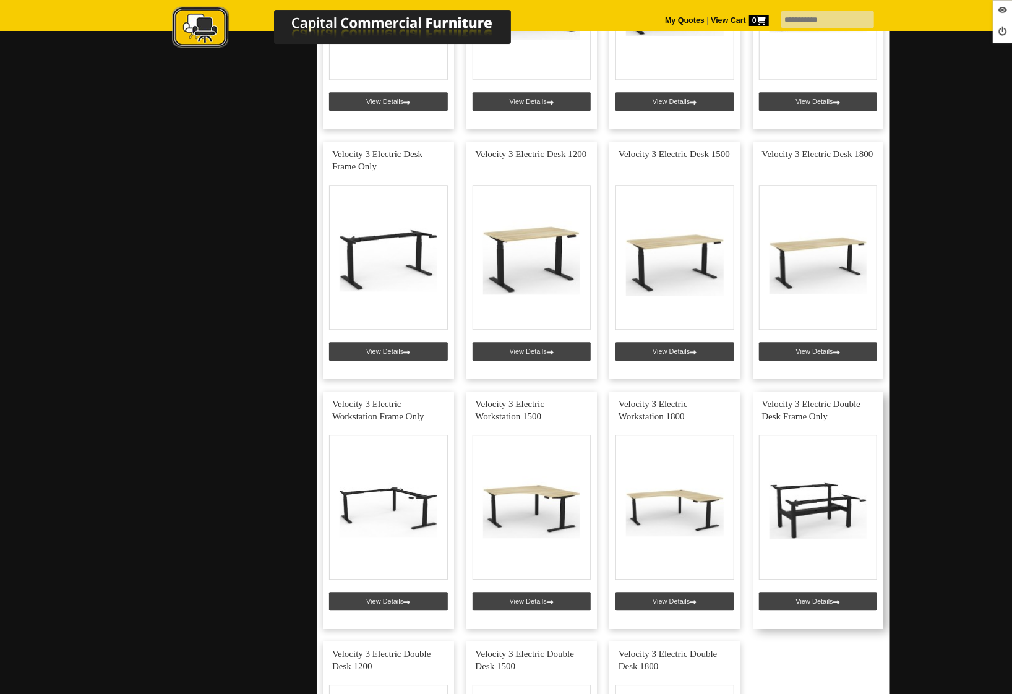
click at [836, 597] on link at bounding box center [818, 509] width 131 height 237
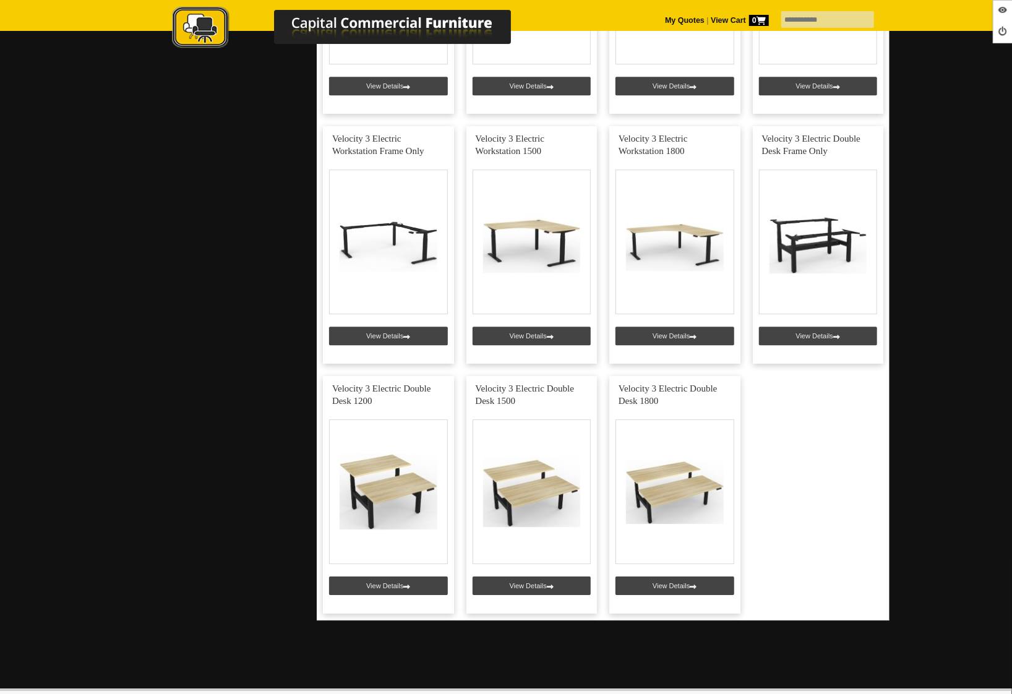
scroll to position [1965, 0]
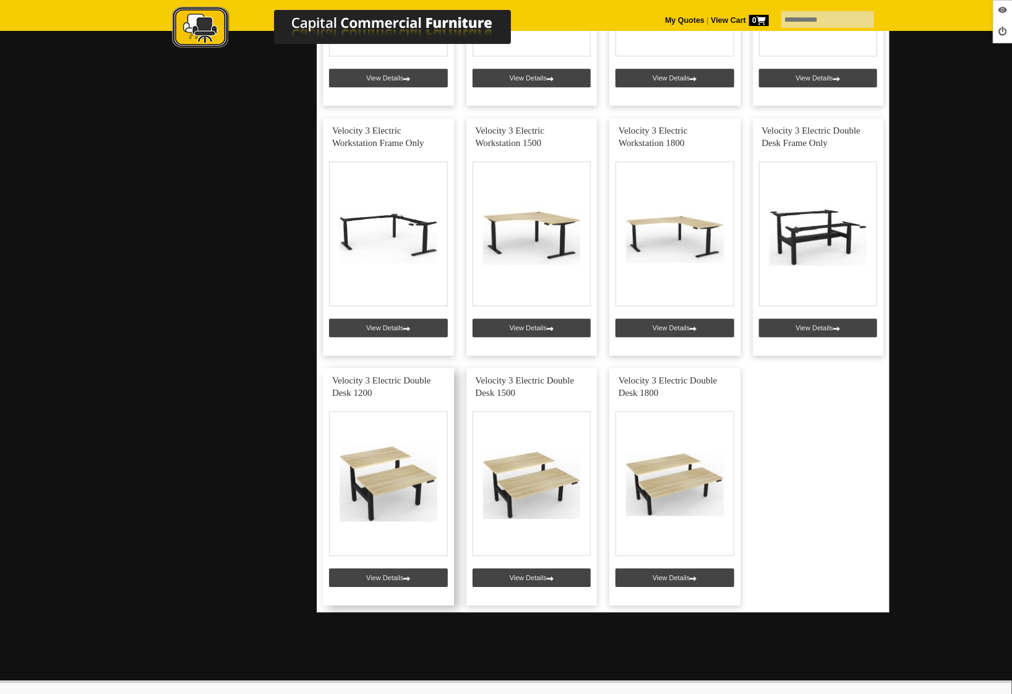
click at [376, 578] on link at bounding box center [388, 486] width 131 height 237
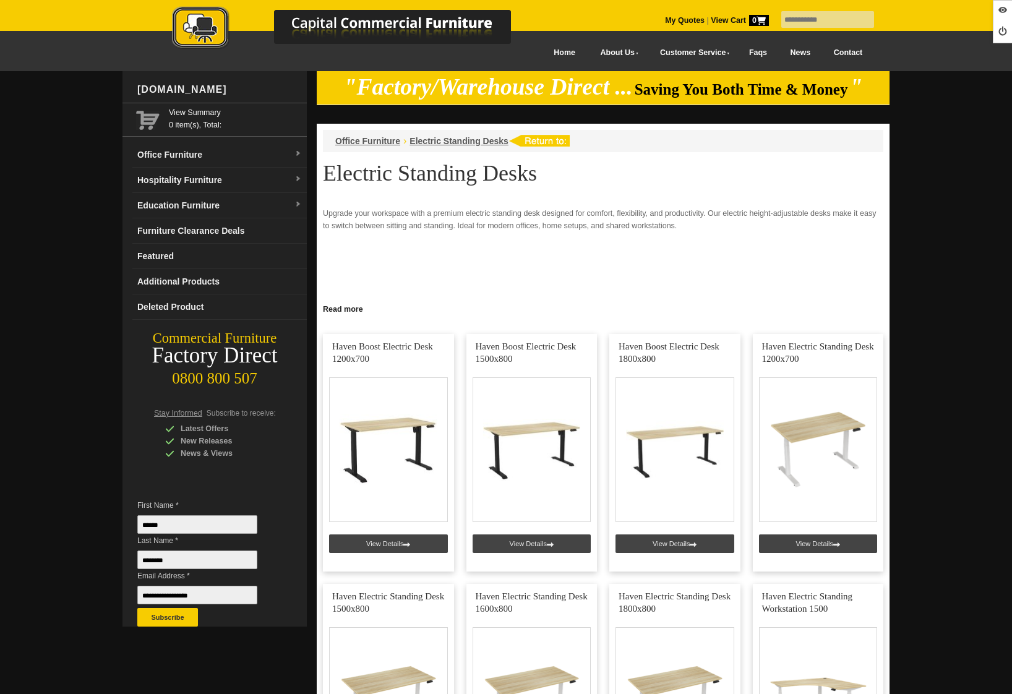
scroll to position [1965, 0]
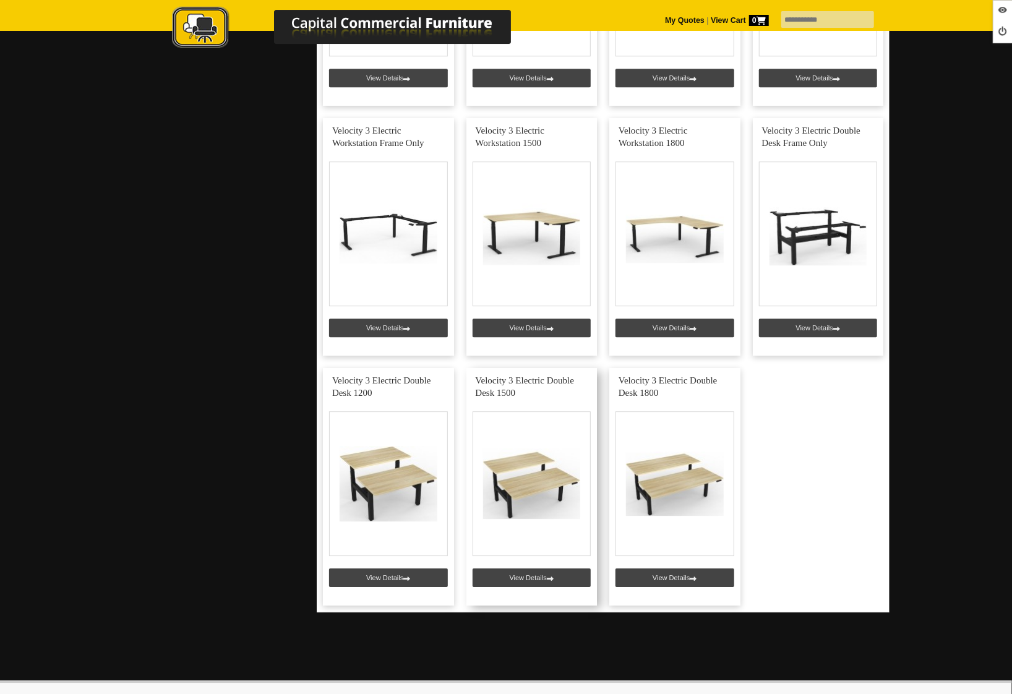
click at [536, 575] on link at bounding box center [531, 486] width 131 height 237
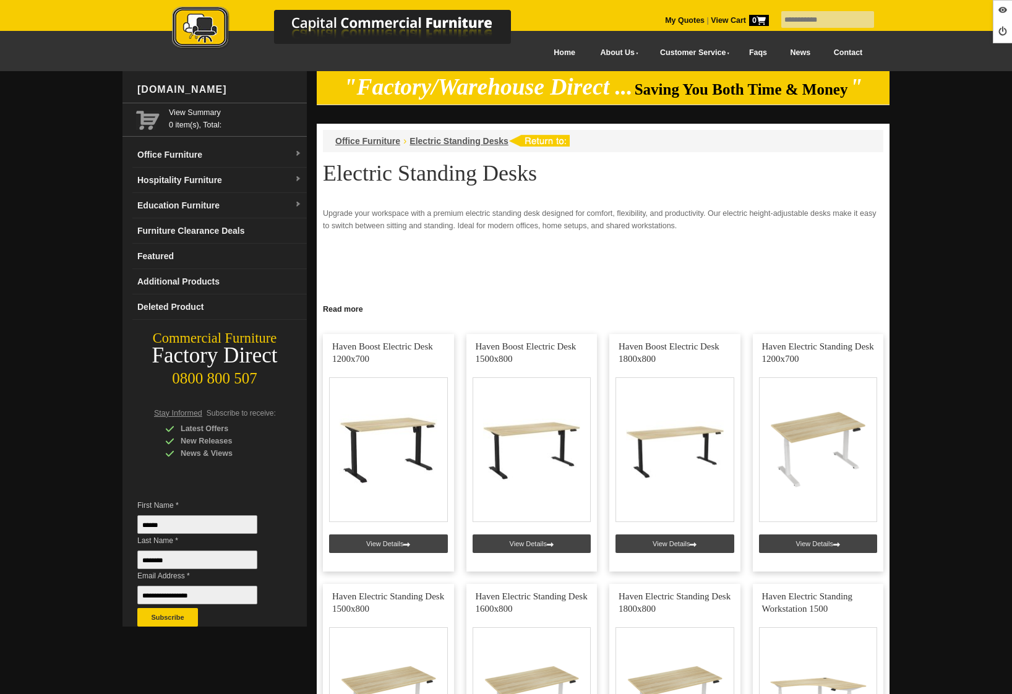
scroll to position [1965, 0]
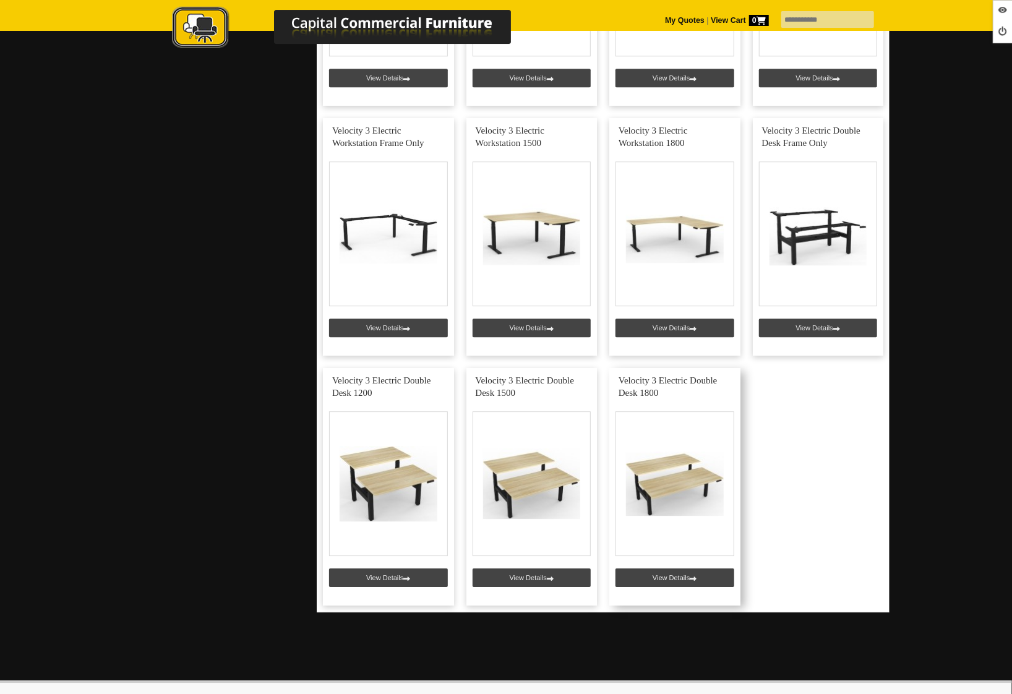
click at [669, 579] on link at bounding box center [674, 486] width 131 height 237
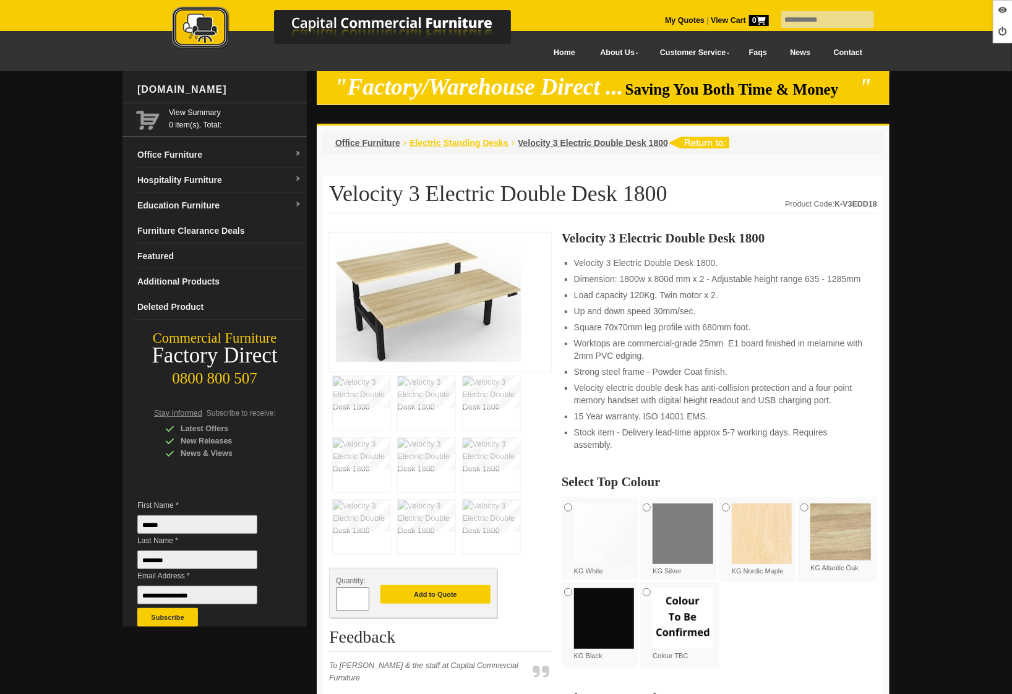
click at [468, 144] on span "Electric Standing Desks" at bounding box center [458, 143] width 99 height 10
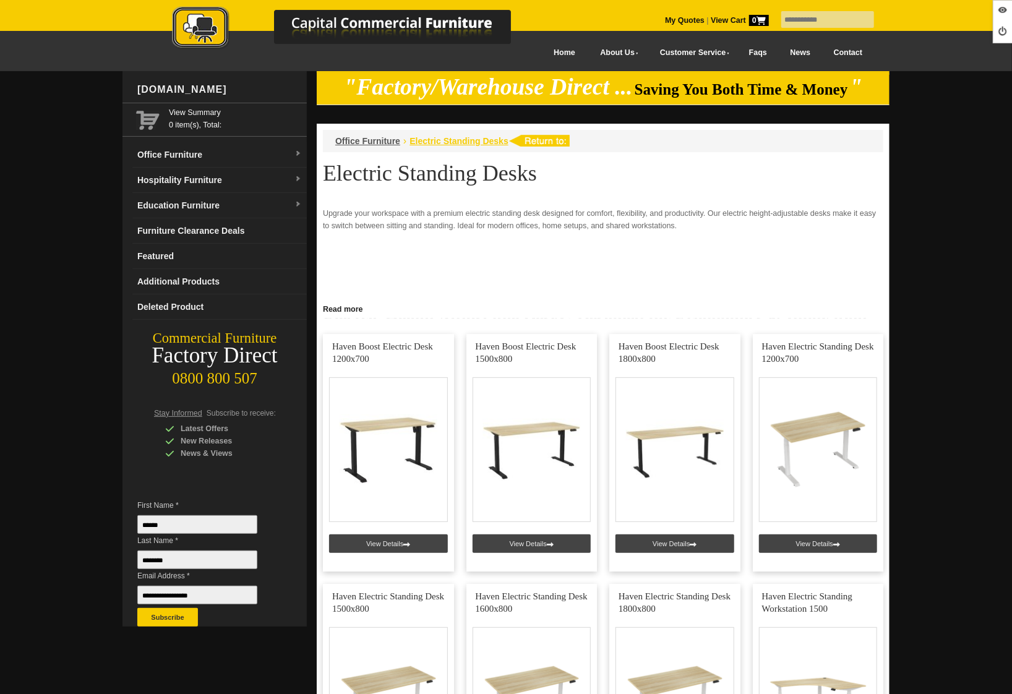
click at [445, 140] on span "Electric Standing Desks" at bounding box center [458, 141] width 99 height 10
